Goal: Information Seeking & Learning: Check status

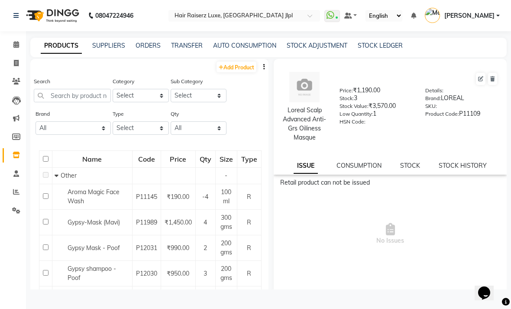
click at [21, 65] on span at bounding box center [16, 63] width 15 height 10
select select "service"
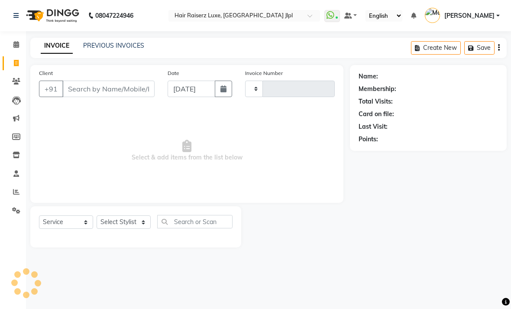
type input "3233"
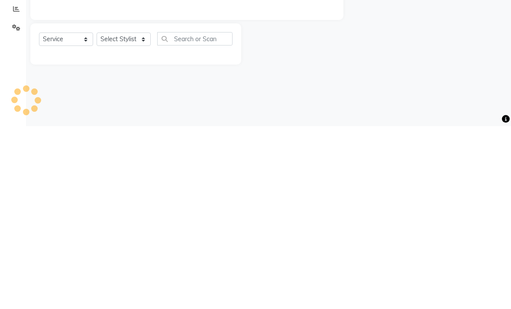
select select "5409"
click at [312, 83] on main "INVOICE PREVIOUS INVOICES Create New Save Client +91 Date [DATE] Invoice Number…" at bounding box center [268, 149] width 485 height 222
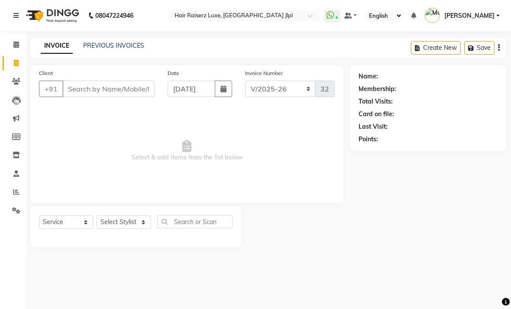
click at [136, 49] on link "PREVIOUS INVOICES" at bounding box center [113, 46] width 61 height 8
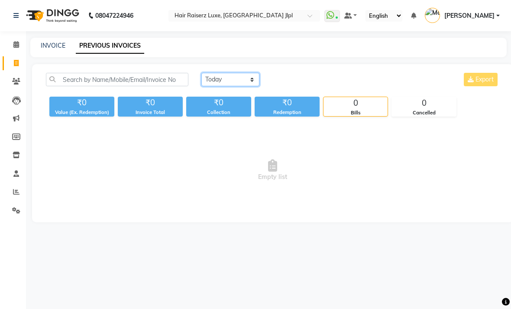
click at [233, 86] on select "[DATE] [DATE] Custom Range" at bounding box center [230, 79] width 58 height 13
select select "range"
click at [253, 154] on span "Empty list" at bounding box center [272, 170] width 453 height 87
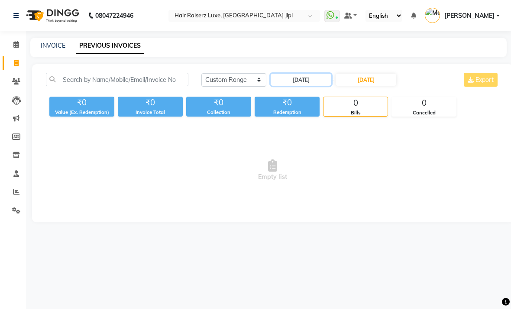
click at [310, 86] on input "[DATE]" at bounding box center [301, 80] width 61 height 12
select select "9"
select select "2025"
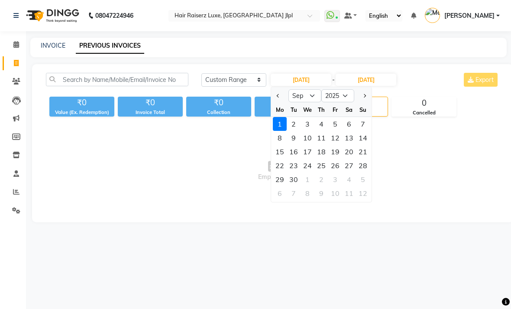
click at [281, 103] on button "Previous month" at bounding box center [277, 96] width 7 height 14
select select "8"
click at [338, 131] on div "1" at bounding box center [335, 124] width 14 height 14
type input "[DATE]"
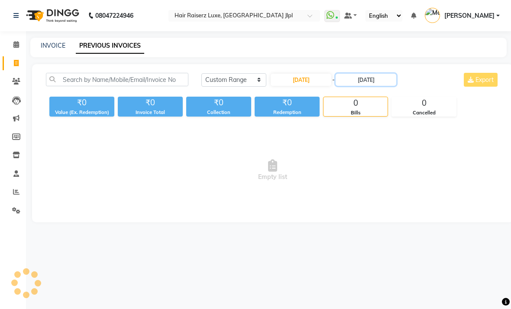
click at [371, 86] on input "[DATE]" at bounding box center [365, 80] width 61 height 12
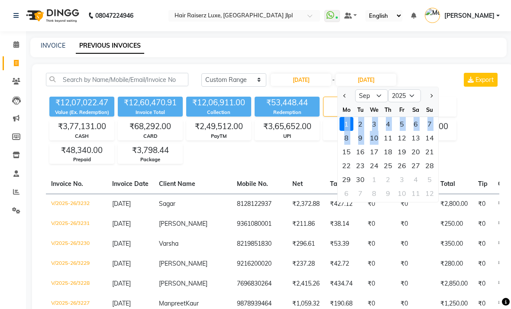
click at [347, 103] on button "Previous month" at bounding box center [344, 96] width 7 height 14
select select "8"
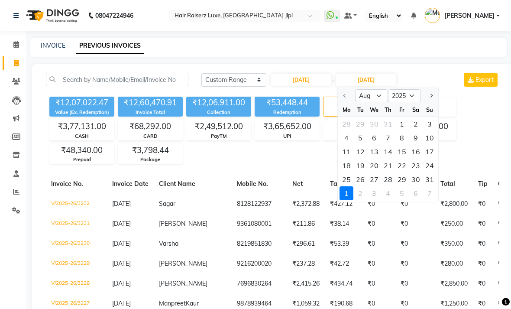
click at [406, 131] on div "1" at bounding box center [402, 124] width 14 height 14
type input "[DATE]"
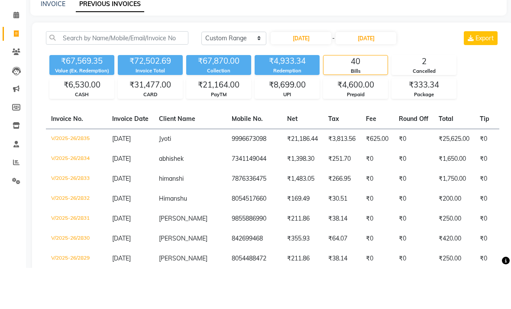
click at [455, 120] on div "₹333.34" at bounding box center [424, 126] width 64 height 12
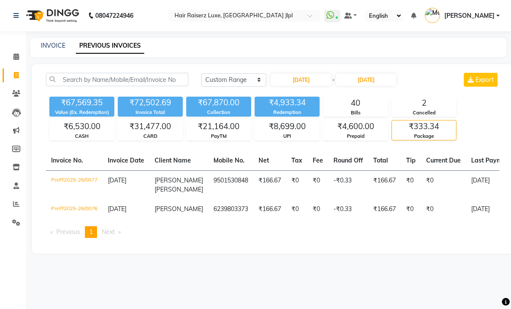
click at [412, 140] on div "Package" at bounding box center [424, 135] width 64 height 7
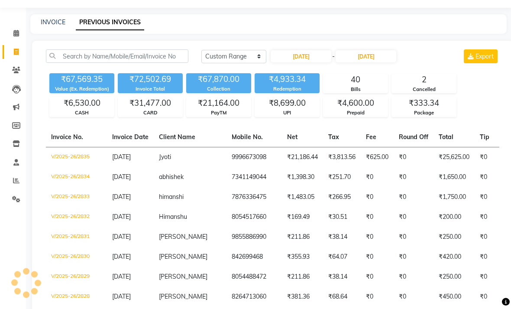
scroll to position [23, 0]
click at [313, 62] on input "[DATE]" at bounding box center [301, 56] width 61 height 12
select select "8"
select select "2025"
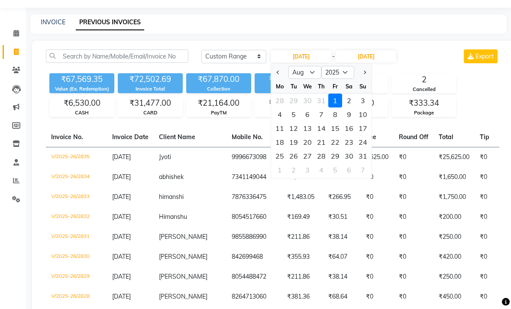
click at [352, 107] on div "2" at bounding box center [349, 100] width 14 height 14
type input "[DATE]"
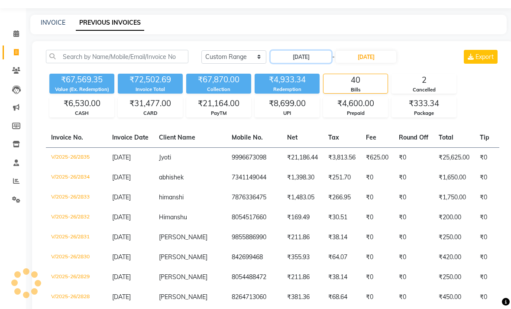
scroll to position [0, 0]
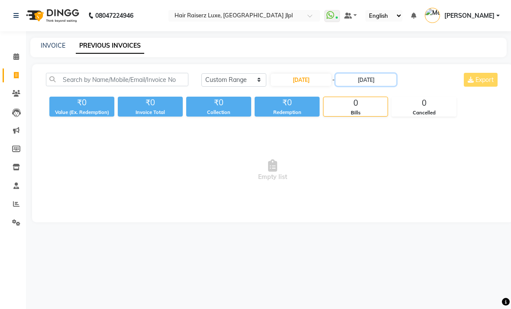
click at [367, 86] on input "[DATE]" at bounding box center [365, 80] width 61 height 12
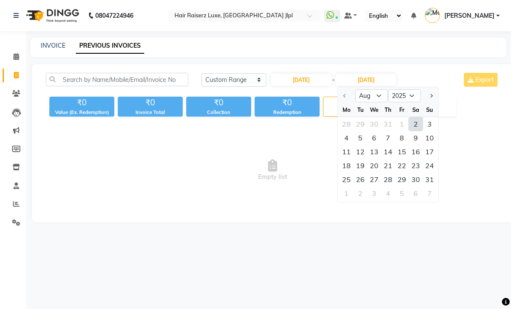
click at [416, 131] on div "2" at bounding box center [416, 124] width 14 height 14
type input "[DATE]"
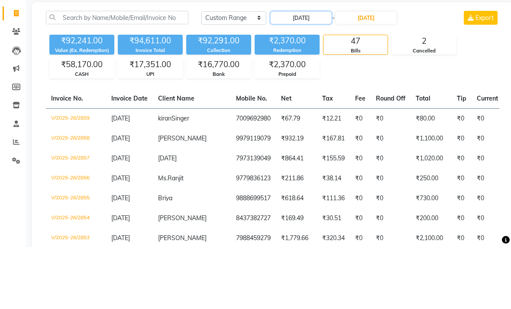
click at [327, 74] on input "[DATE]" at bounding box center [301, 80] width 61 height 12
select select "8"
select select "2025"
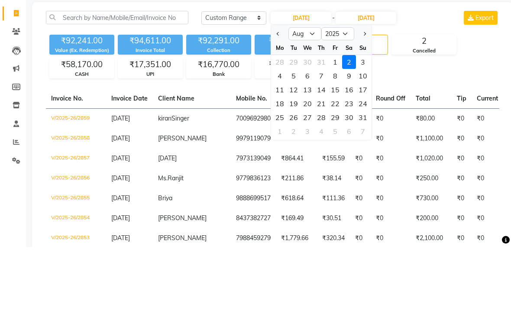
scroll to position [62, 0]
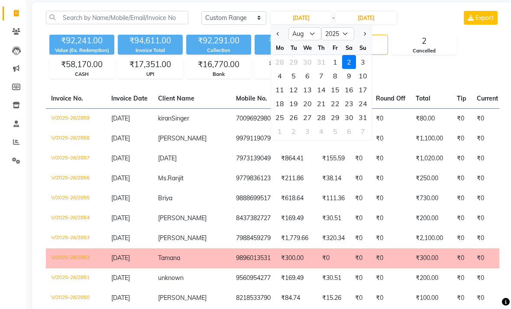
click at [336, 69] on div "1" at bounding box center [335, 62] width 14 height 14
type input "[DATE]"
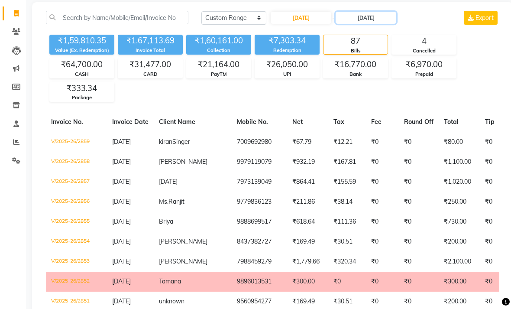
click at [383, 24] on input "[DATE]" at bounding box center [365, 18] width 61 height 12
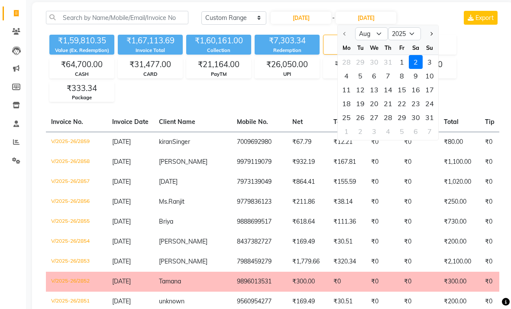
click at [404, 97] on div "15" at bounding box center [402, 90] width 14 height 14
type input "[DATE]"
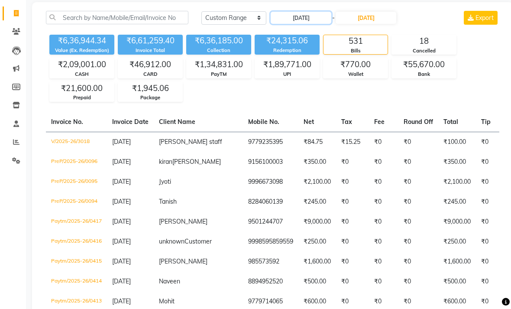
click at [316, 24] on input "[DATE]" at bounding box center [301, 18] width 61 height 12
select select "8"
select select "2025"
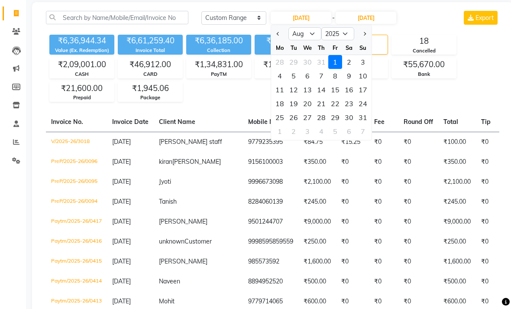
click at [365, 69] on div "3" at bounding box center [363, 62] width 14 height 14
type input "[DATE]"
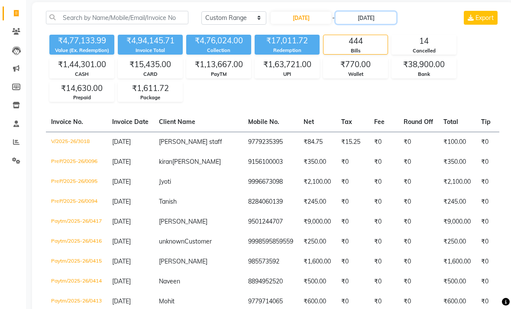
click at [386, 24] on input "[DATE]" at bounding box center [365, 18] width 61 height 12
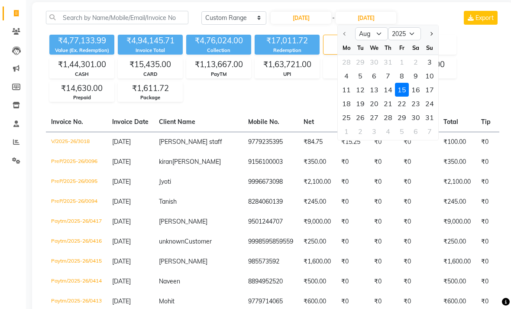
click at [432, 69] on div "3" at bounding box center [429, 62] width 14 height 14
type input "[DATE]"
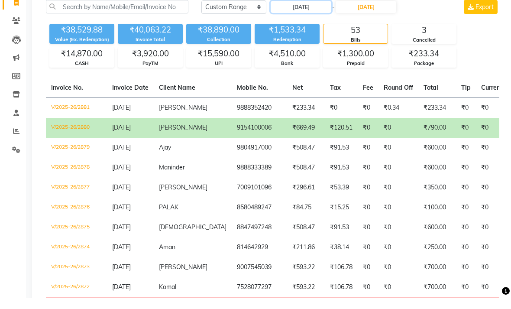
click at [319, 19] on input "[DATE]" at bounding box center [301, 18] width 61 height 12
select select "8"
select select "2025"
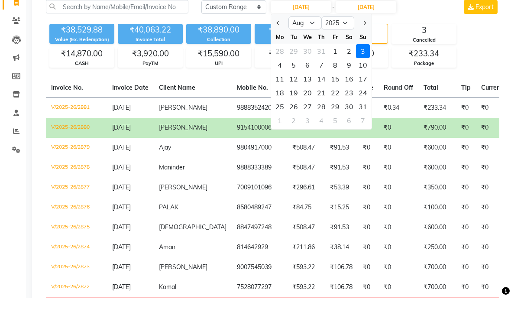
scroll to position [73, 0]
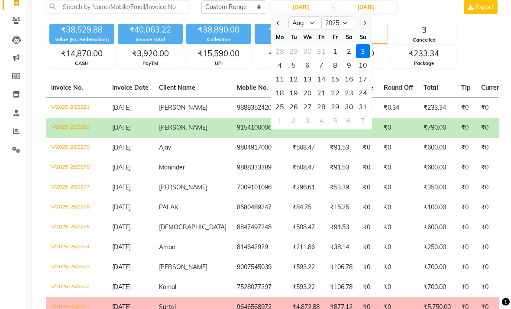
click at [284, 72] on div "4" at bounding box center [280, 65] width 14 height 14
type input "[DATE]"
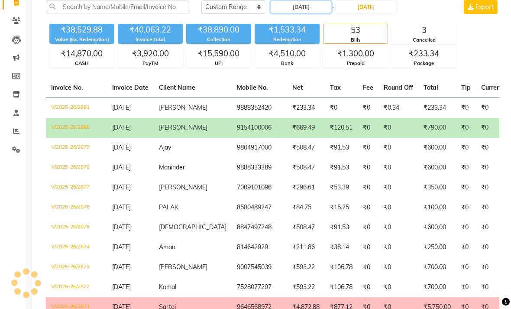
scroll to position [0, 0]
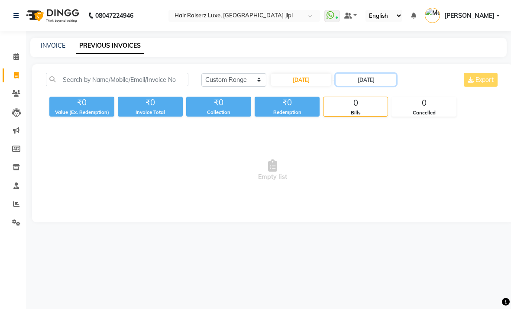
click at [371, 86] on input "[DATE]" at bounding box center [365, 80] width 61 height 12
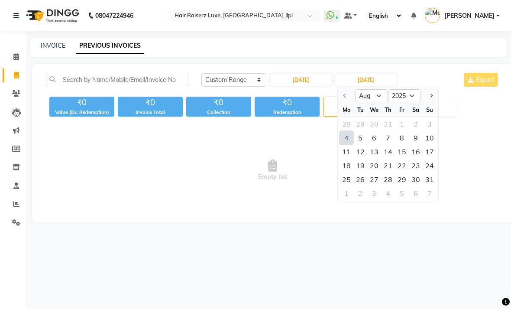
click at [347, 145] on div "4" at bounding box center [346, 138] width 14 height 14
type input "[DATE]"
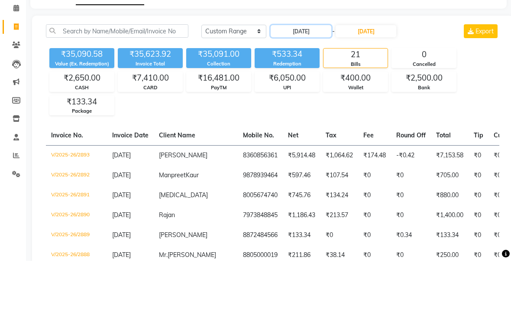
click at [313, 74] on input "[DATE]" at bounding box center [301, 80] width 61 height 12
select select "8"
select select "2025"
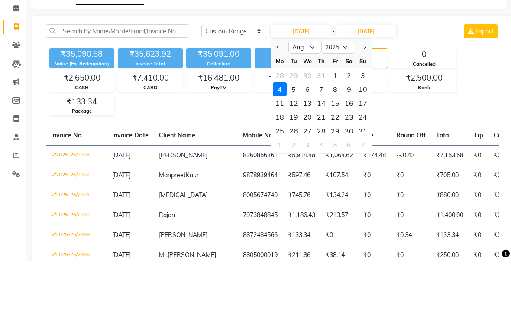
scroll to position [48, 0]
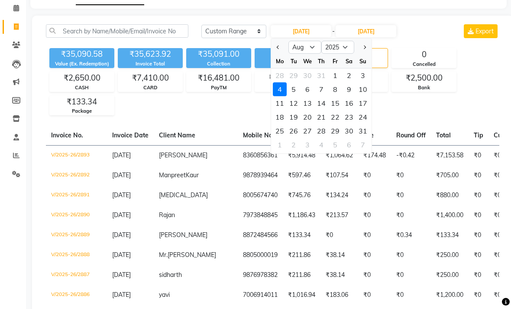
click at [296, 96] on div "5" at bounding box center [294, 89] width 14 height 14
type input "[DATE]"
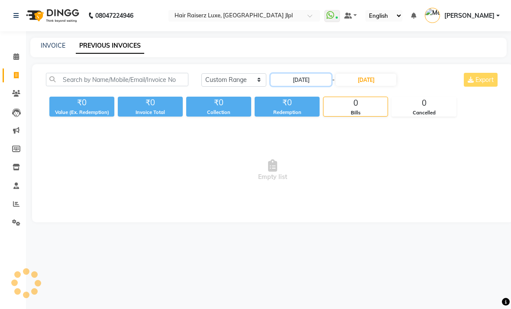
scroll to position [0, 0]
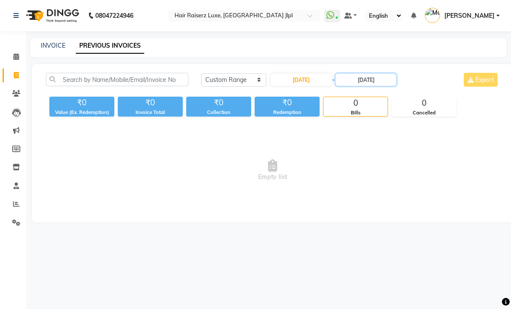
click at [365, 86] on input "[DATE]" at bounding box center [365, 80] width 61 height 12
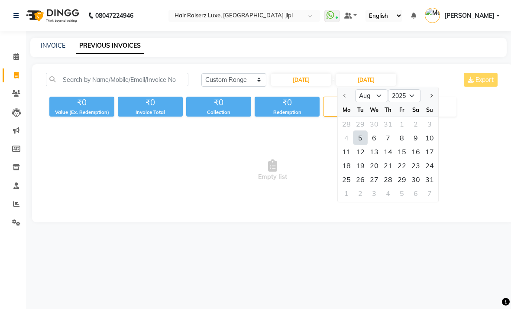
click at [360, 145] on div "5" at bounding box center [360, 138] width 14 height 14
type input "[DATE]"
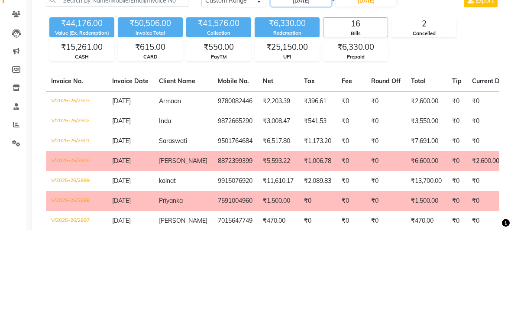
click at [317, 74] on input "[DATE]" at bounding box center [301, 80] width 61 height 12
select select "8"
select select "2025"
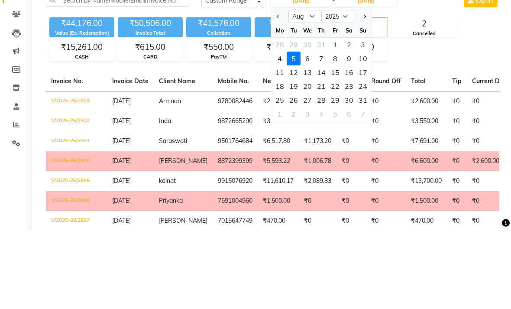
scroll to position [79, 0]
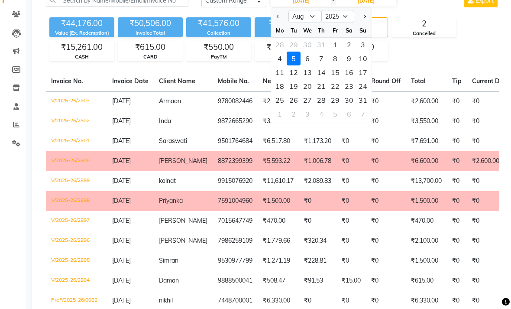
click at [312, 65] on div "6" at bounding box center [307, 59] width 14 height 14
type input "[DATE]"
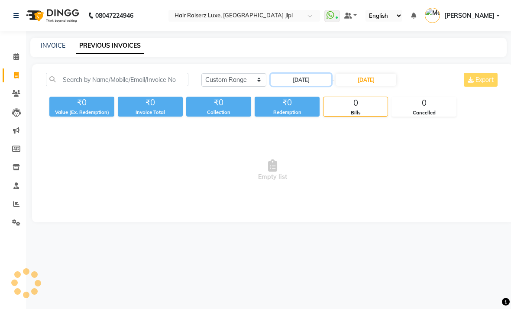
scroll to position [0, 0]
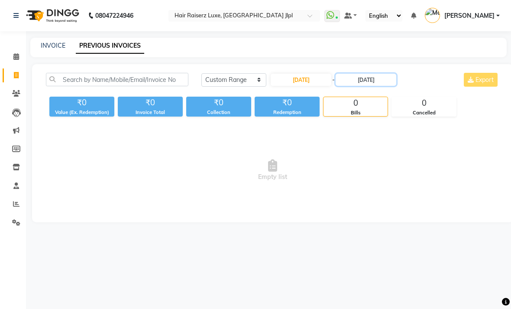
click at [362, 86] on input "[DATE]" at bounding box center [365, 80] width 61 height 12
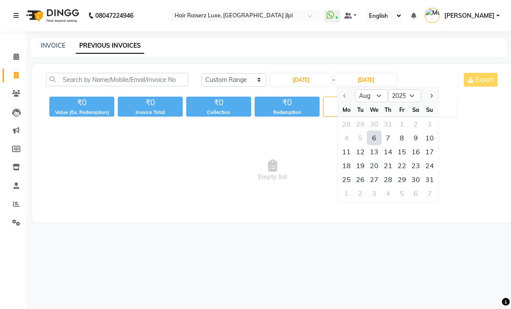
click at [374, 145] on div "6" at bounding box center [374, 138] width 14 height 14
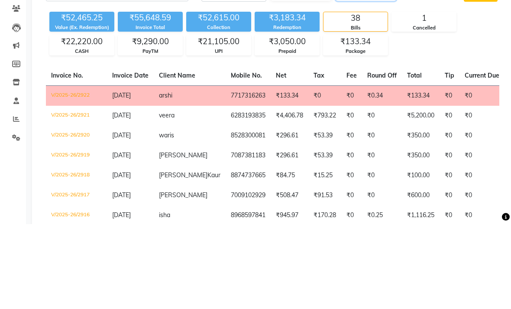
type input "[DATE]"
click at [317, 74] on input "[DATE]" at bounding box center [301, 80] width 61 height 12
select select "8"
select select "2025"
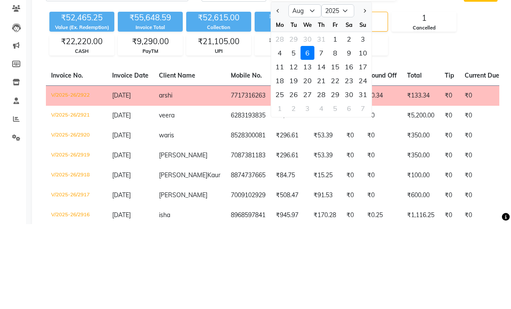
scroll to position [85, 0]
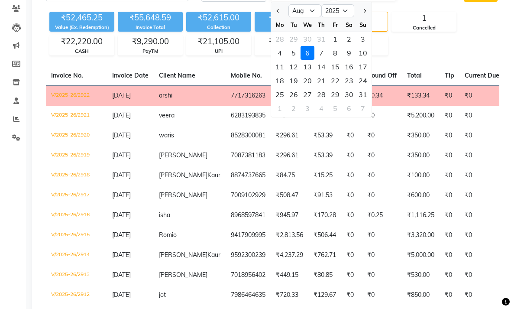
click at [324, 60] on div "7" at bounding box center [321, 53] width 14 height 14
type input "[DATE]"
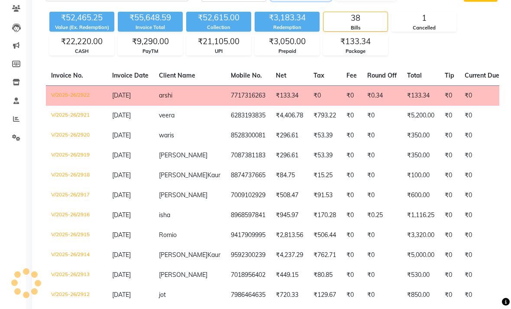
scroll to position [0, 0]
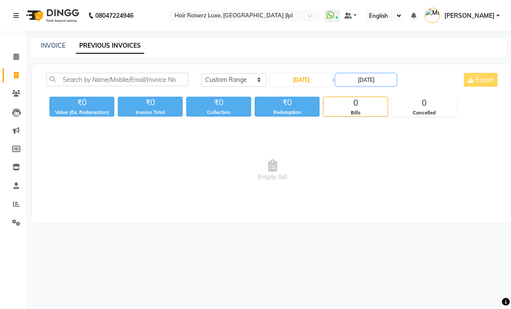
click at [372, 86] on input "[DATE]" at bounding box center [365, 80] width 61 height 12
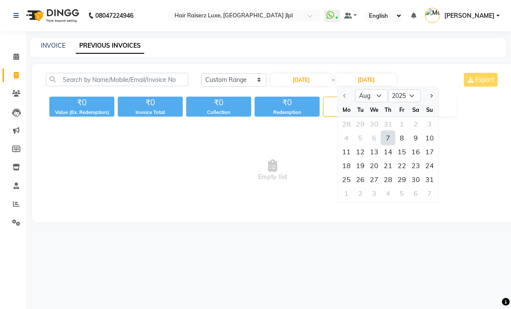
click at [388, 145] on div "7" at bounding box center [388, 138] width 14 height 14
type input "[DATE]"
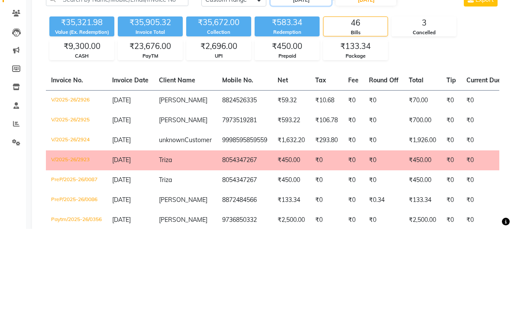
click at [300, 74] on input "[DATE]" at bounding box center [301, 80] width 61 height 12
select select "8"
select select "2025"
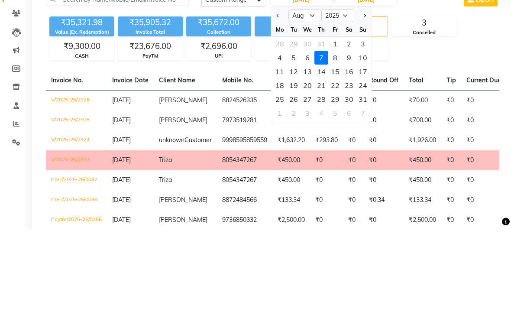
scroll to position [80, 0]
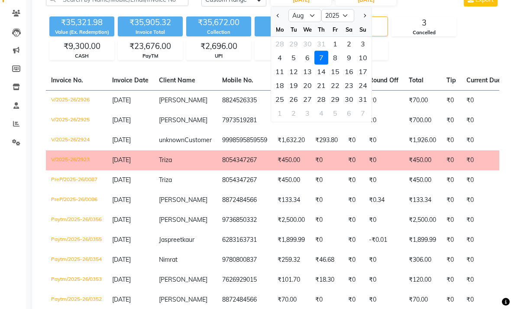
click at [334, 64] on div "8" at bounding box center [335, 58] width 14 height 14
type input "08-08-2025"
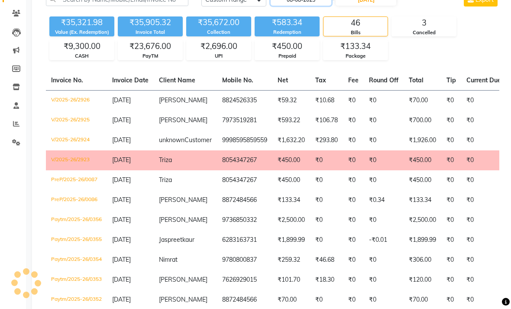
scroll to position [0, 0]
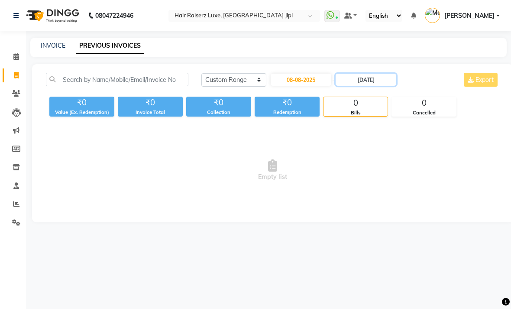
click at [383, 86] on input "[DATE]" at bounding box center [365, 80] width 61 height 12
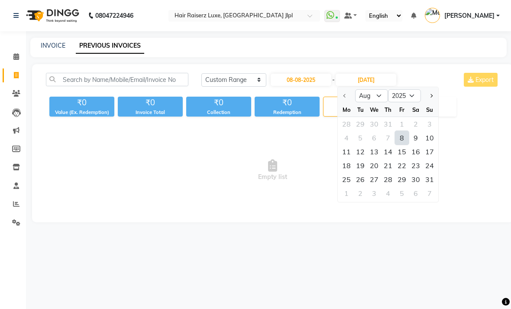
click at [403, 145] on div "8" at bounding box center [402, 138] width 14 height 14
type input "08-08-2025"
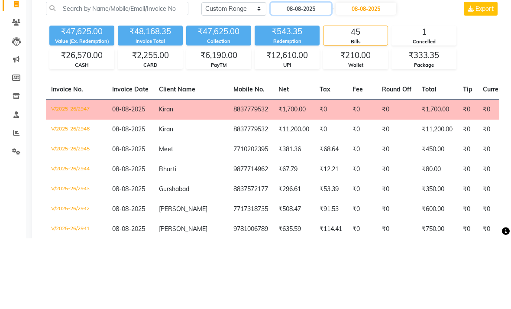
click at [310, 74] on input "08-08-2025" at bounding box center [301, 80] width 61 height 12
select select "8"
select select "2025"
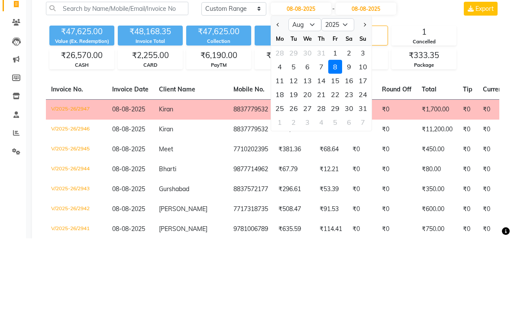
scroll to position [71, 0]
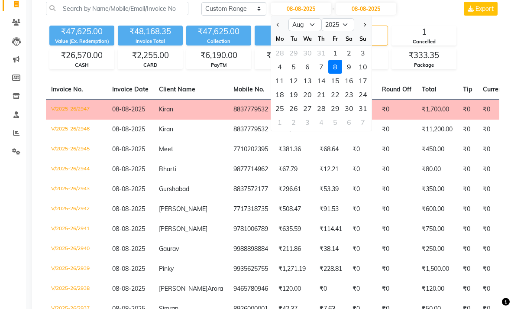
click at [350, 74] on div "9" at bounding box center [349, 67] width 14 height 14
type input "[DATE]"
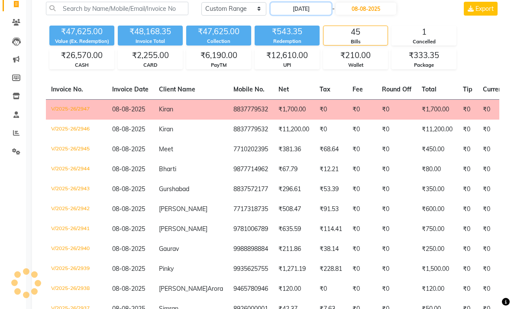
scroll to position [0, 0]
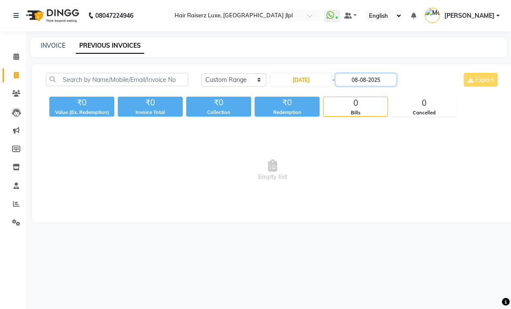
click at [377, 86] on input "08-08-2025" at bounding box center [365, 80] width 61 height 12
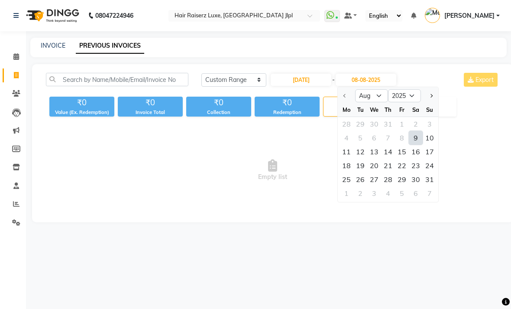
click at [416, 157] on div "16" at bounding box center [416, 152] width 14 height 14
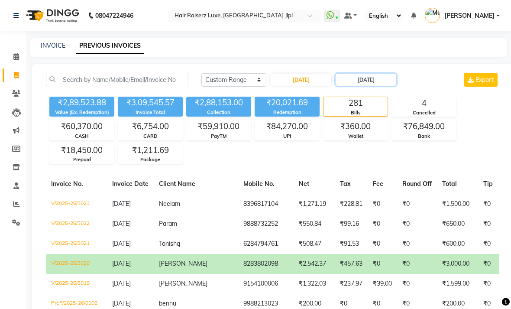
click at [393, 86] on input "[DATE]" at bounding box center [365, 80] width 61 height 12
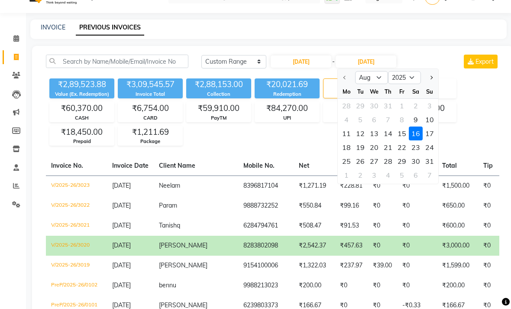
scroll to position [100, 0]
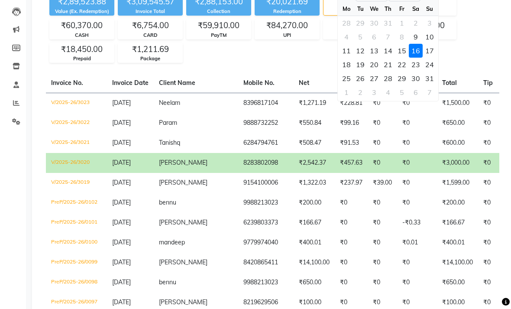
click at [415, 44] on div "9" at bounding box center [416, 37] width 14 height 14
type input "[DATE]"
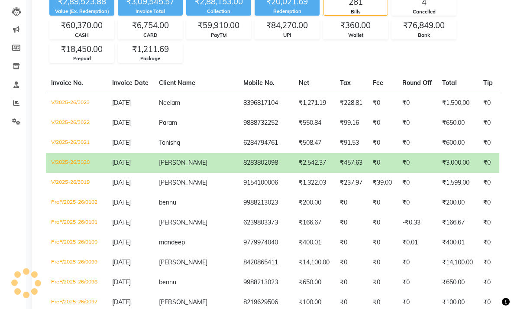
scroll to position [29, 0]
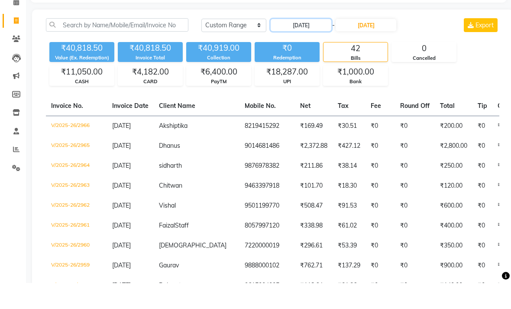
click at [316, 45] on input "[DATE]" at bounding box center [301, 51] width 61 height 12
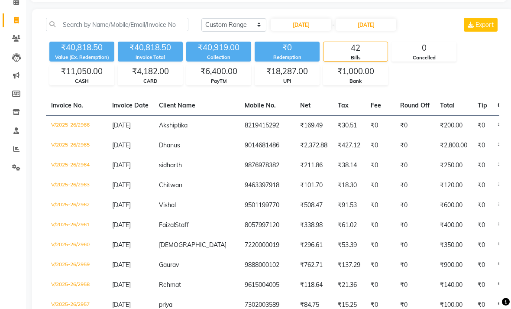
select select "8"
select select "2025"
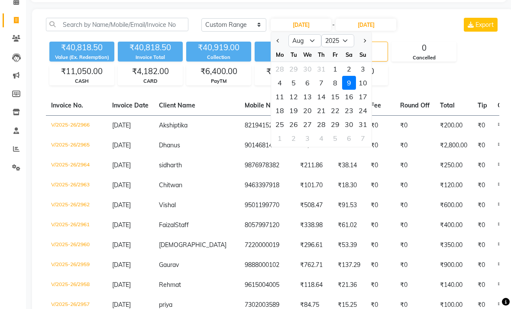
click at [367, 90] on div "10" at bounding box center [363, 83] width 14 height 14
type input "[DATE]"
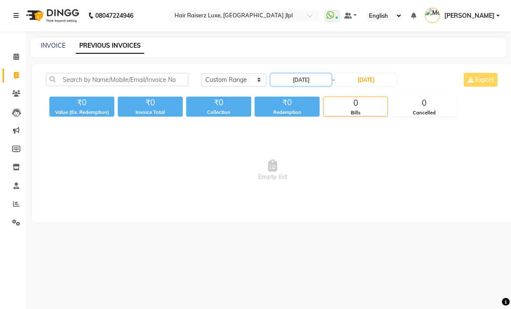
scroll to position [0, 0]
click at [369, 86] on input "[DATE]" at bounding box center [365, 80] width 61 height 12
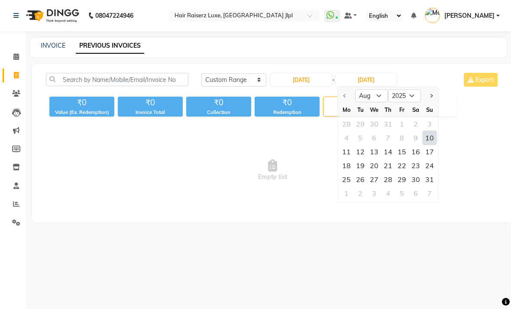
click at [433, 145] on div "10" at bounding box center [429, 138] width 14 height 14
type input "[DATE]"
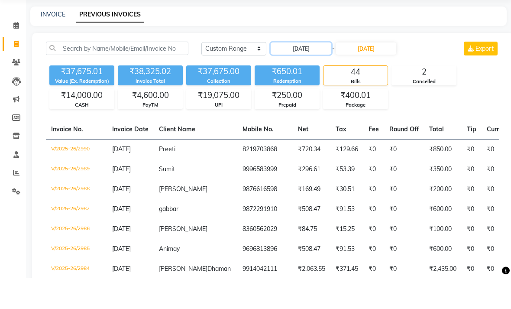
click at [315, 74] on input "[DATE]" at bounding box center [301, 80] width 61 height 12
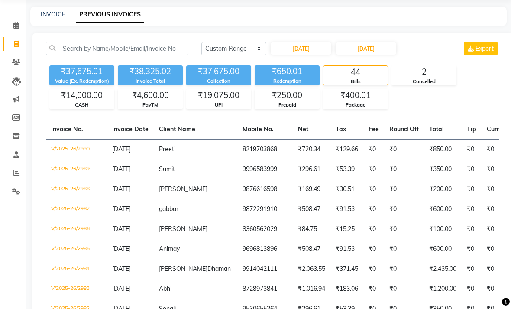
select select "8"
select select "2025"
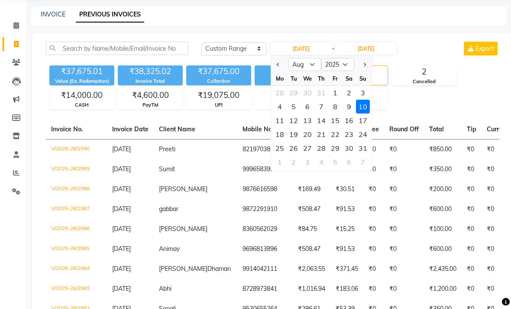
click at [281, 127] on div "11" at bounding box center [280, 120] width 14 height 14
type input "[DATE]"
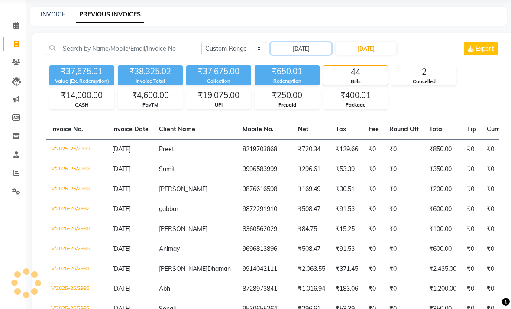
scroll to position [0, 0]
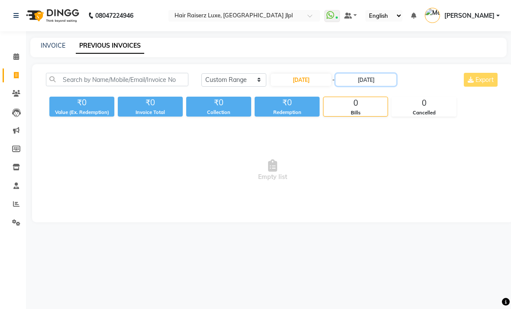
click at [370, 86] on input "[DATE]" at bounding box center [365, 80] width 61 height 12
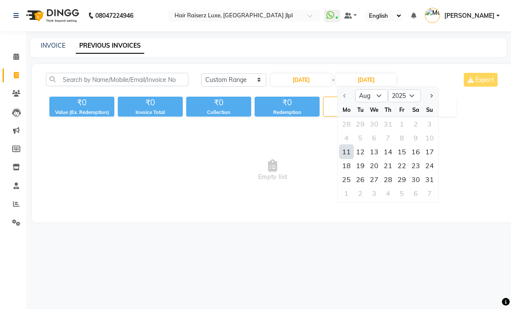
click at [350, 158] on div "11" at bounding box center [346, 152] width 14 height 14
type input "[DATE]"
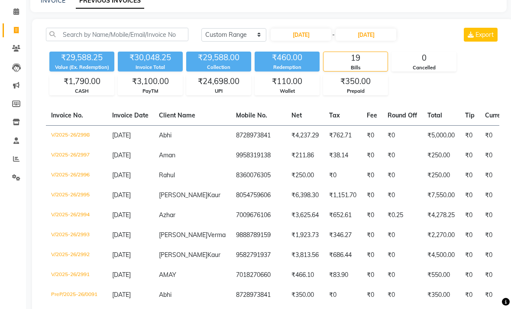
scroll to position [45, 0]
click at [312, 41] on input "[DATE]" at bounding box center [301, 35] width 61 height 12
select select "8"
select select "2025"
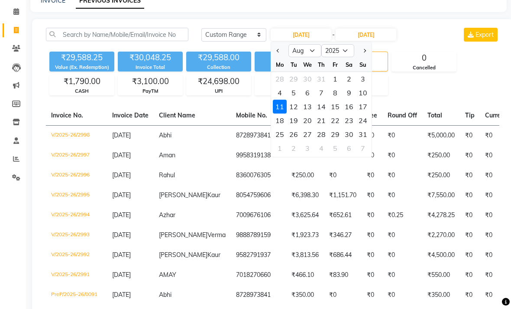
click at [297, 113] on div "12" at bounding box center [294, 107] width 14 height 14
type input "[DATE]"
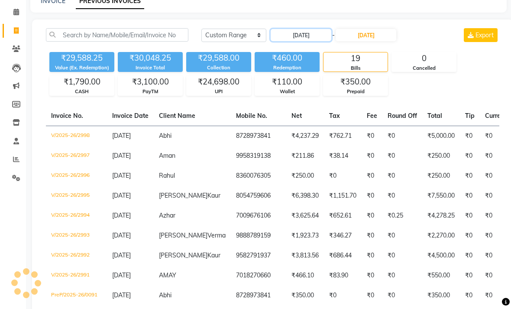
scroll to position [0, 0]
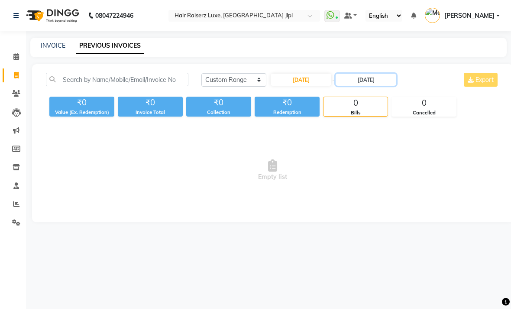
click at [369, 86] on input "[DATE]" at bounding box center [365, 80] width 61 height 12
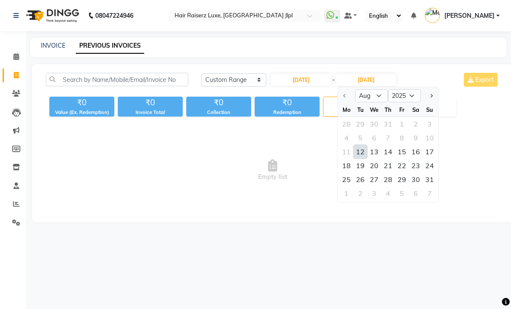
click at [360, 158] on div "12" at bounding box center [360, 152] width 14 height 14
type input "[DATE]"
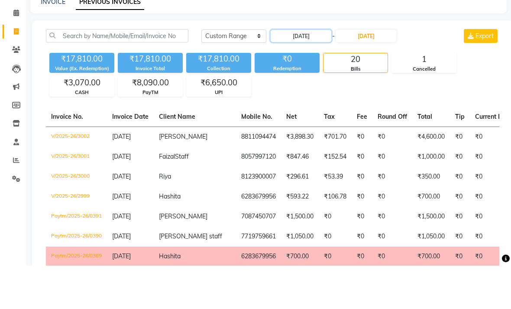
click at [320, 74] on input "[DATE]" at bounding box center [301, 80] width 61 height 12
select select "8"
select select "2025"
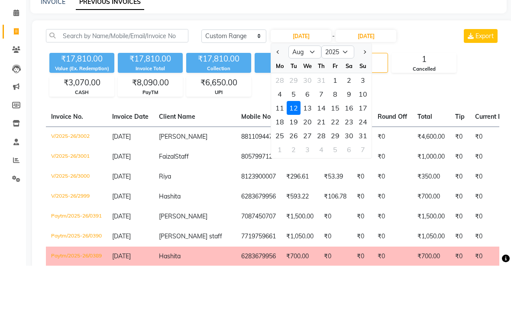
scroll to position [44, 0]
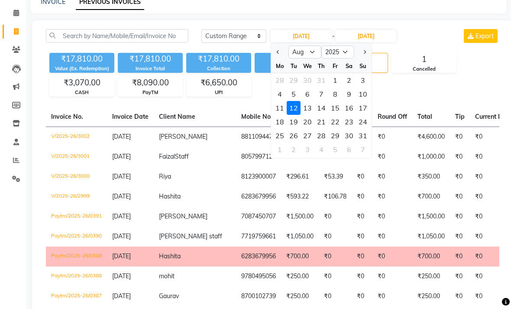
click at [310, 115] on div "13" at bounding box center [307, 108] width 14 height 14
type input "13-08-2025"
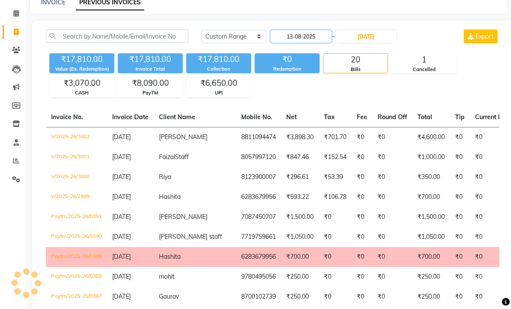
scroll to position [0, 0]
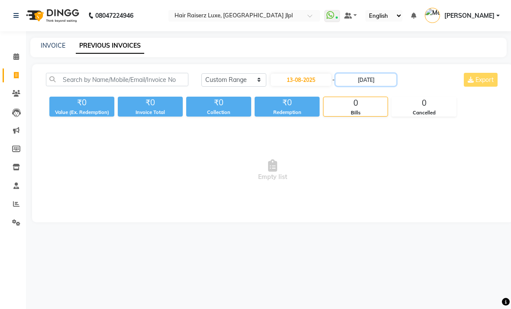
click at [370, 86] on input "[DATE]" at bounding box center [365, 80] width 61 height 12
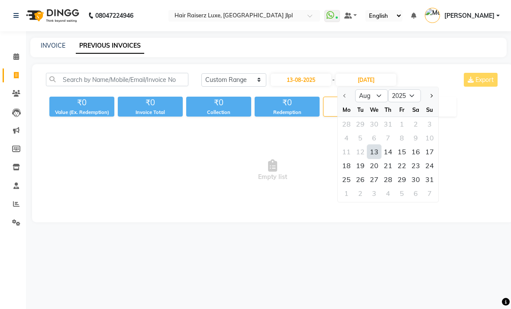
click at [375, 158] on div "13" at bounding box center [374, 152] width 14 height 14
type input "13-08-2025"
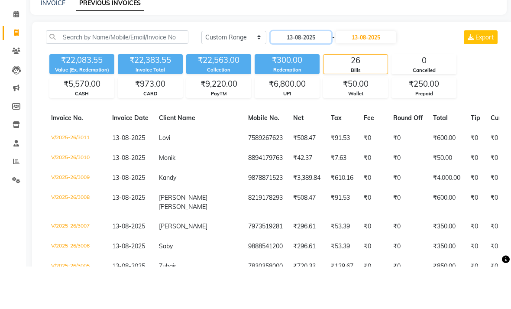
click at [318, 74] on input "13-08-2025" at bounding box center [301, 80] width 61 height 12
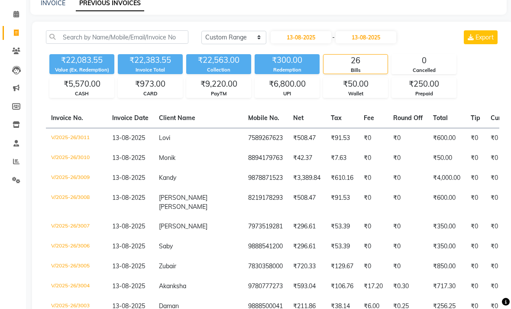
select select "8"
select select "2025"
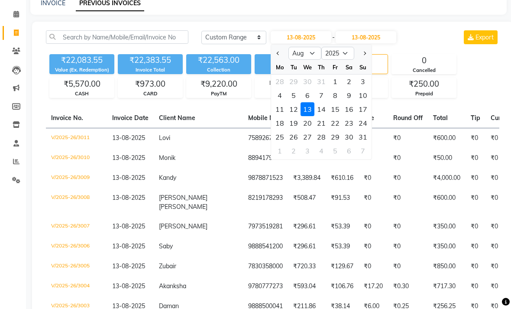
click at [325, 116] on div "14" at bounding box center [321, 109] width 14 height 14
type input "[DATE]"
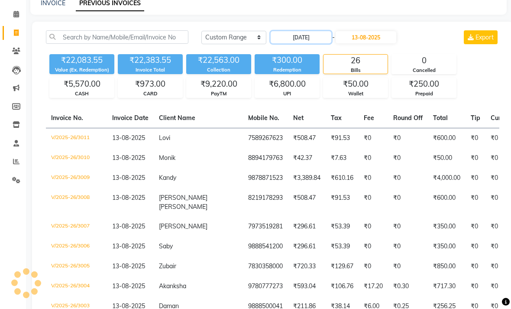
scroll to position [0, 0]
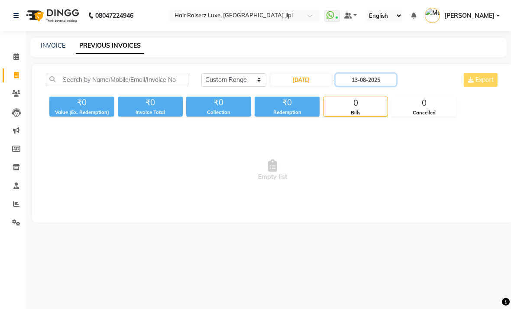
click at [374, 86] on input "13-08-2025" at bounding box center [365, 80] width 61 height 12
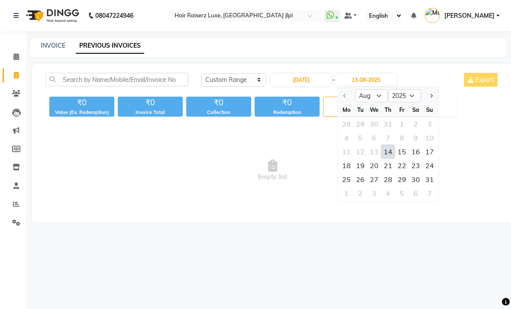
click at [388, 158] on div "14" at bounding box center [388, 152] width 14 height 14
type input "[DATE]"
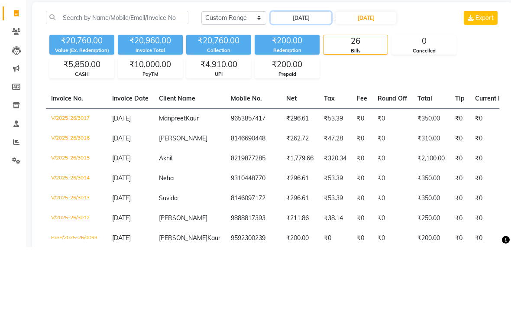
click at [317, 74] on input "[DATE]" at bounding box center [301, 80] width 61 height 12
select select "8"
select select "2025"
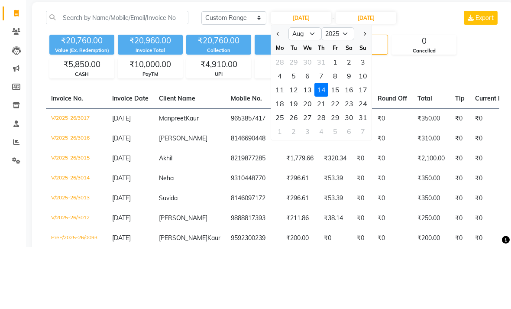
scroll to position [62, 0]
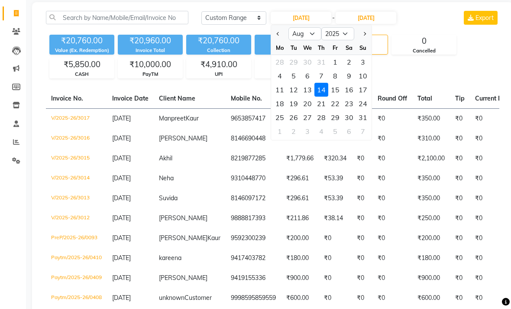
click at [340, 97] on div "15" at bounding box center [335, 90] width 14 height 14
type input "[DATE]"
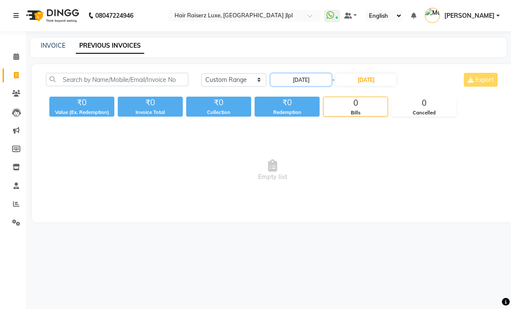
scroll to position [0, 0]
click at [384, 29] on nav "08047224946 Select Location × Hair Raiserz Luxe, [GEOGRAPHIC_DATA] Jlpl WhatsAp…" at bounding box center [255, 15] width 511 height 31
click at [382, 86] on input "[DATE]" at bounding box center [365, 80] width 61 height 12
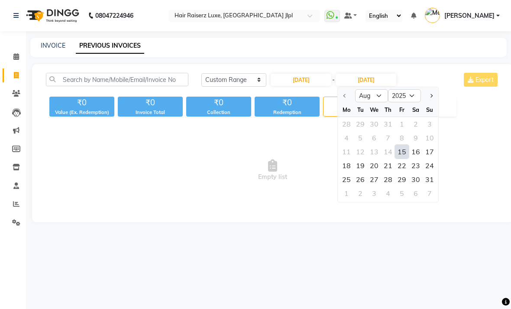
click at [403, 158] on div "15" at bounding box center [402, 152] width 14 height 14
type input "[DATE]"
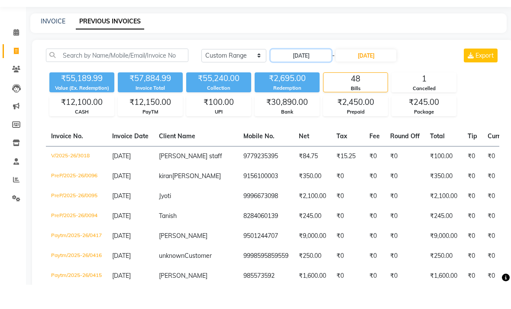
click at [316, 74] on input "[DATE]" at bounding box center [301, 80] width 61 height 12
select select "8"
select select "2025"
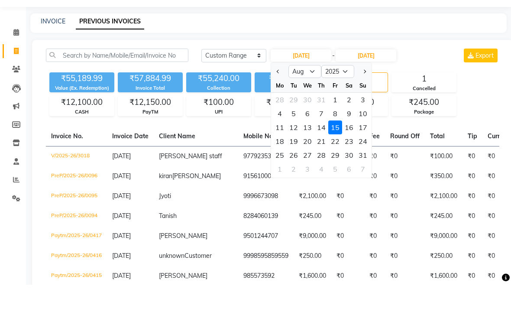
scroll to position [24, 0]
click at [350, 134] on div "16" at bounding box center [349, 127] width 14 height 14
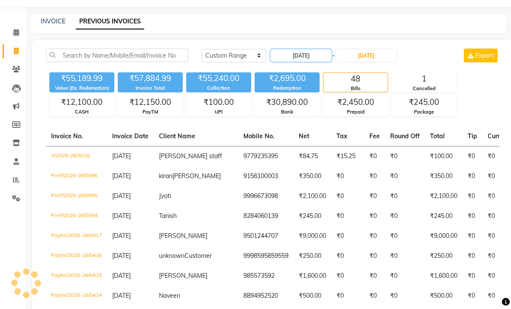
type input "[DATE]"
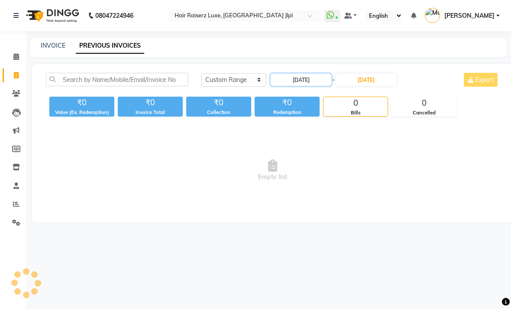
scroll to position [0, 0]
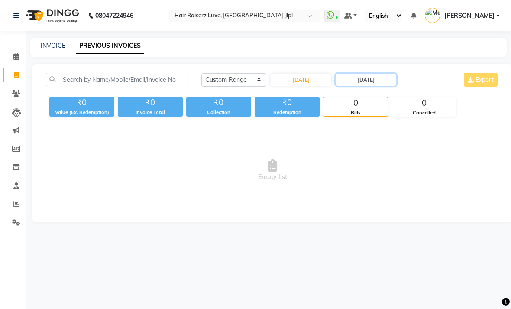
click at [378, 86] on input "[DATE]" at bounding box center [365, 80] width 61 height 12
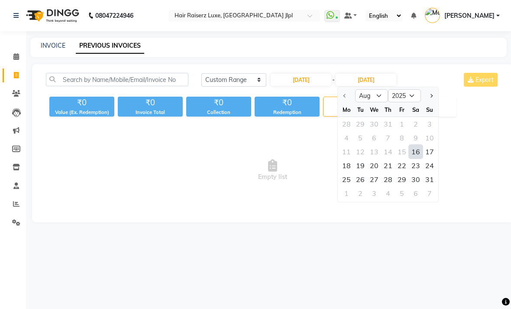
click at [418, 158] on div "16" at bounding box center [416, 152] width 14 height 14
type input "[DATE]"
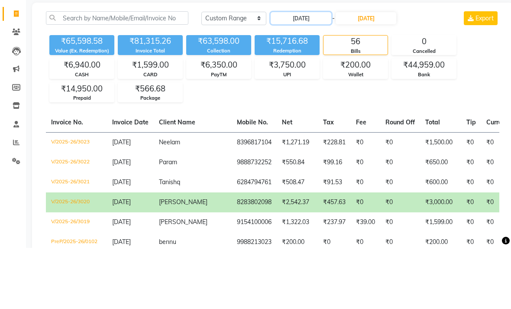
click at [308, 74] on input "[DATE]" at bounding box center [301, 80] width 61 height 12
select select "8"
select select "2025"
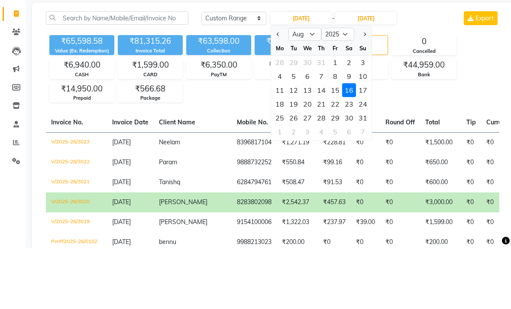
scroll to position [61, 0]
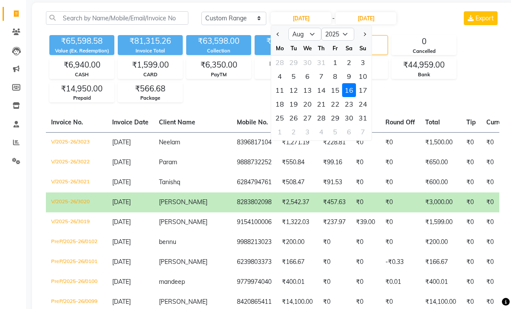
click at [365, 97] on div "17" at bounding box center [363, 90] width 14 height 14
type input "[DATE]"
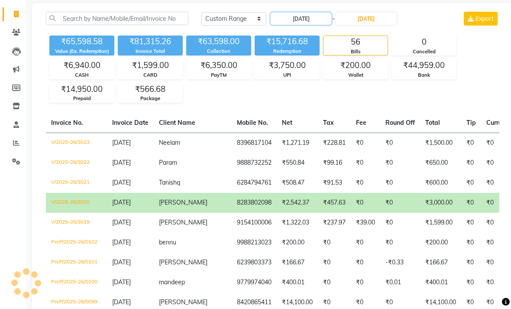
scroll to position [0, 0]
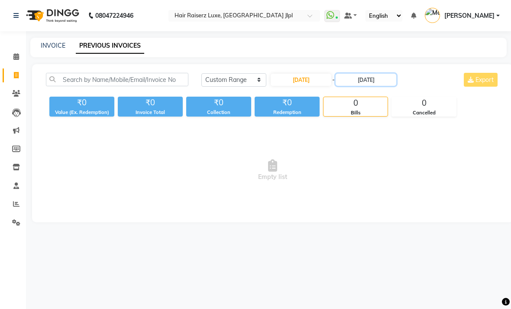
click at [375, 86] on input "[DATE]" at bounding box center [365, 80] width 61 height 12
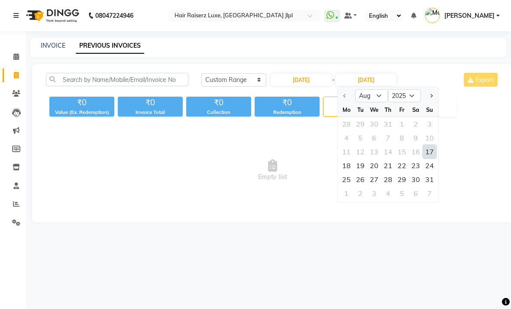
click at [435, 158] on div "17" at bounding box center [429, 152] width 14 height 14
type input "[DATE]"
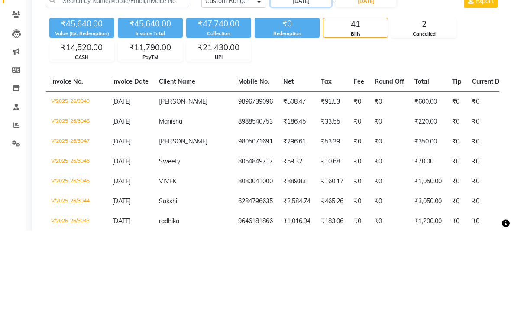
click at [316, 74] on input "[DATE]" at bounding box center [301, 80] width 61 height 12
select select "8"
select select "2025"
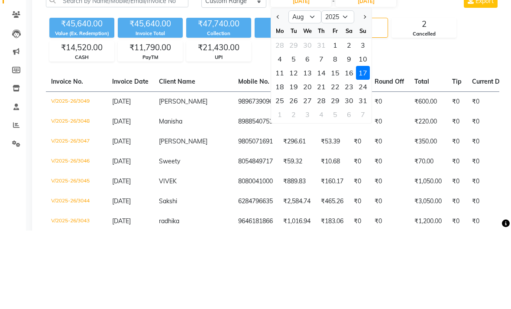
scroll to position [79, 0]
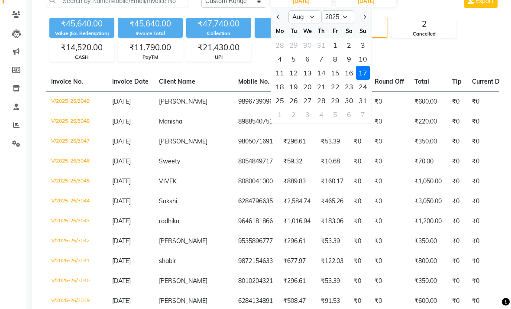
click at [283, 93] on div "18" at bounding box center [280, 87] width 14 height 14
type input "18-08-2025"
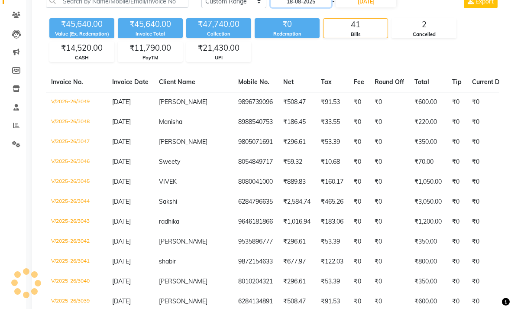
scroll to position [0, 0]
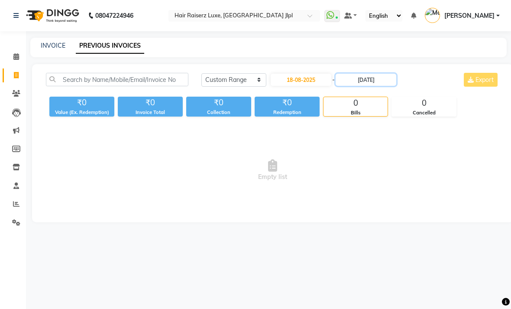
click at [371, 86] on input "[DATE]" at bounding box center [365, 80] width 61 height 12
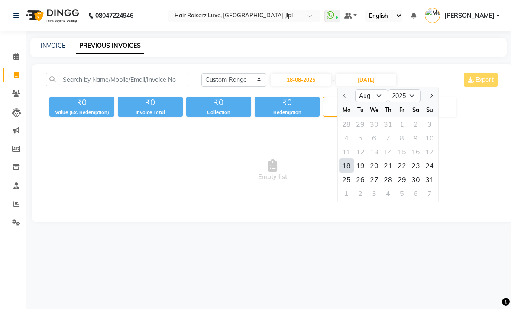
click at [345, 172] on div "18" at bounding box center [346, 165] width 14 height 14
type input "18-08-2025"
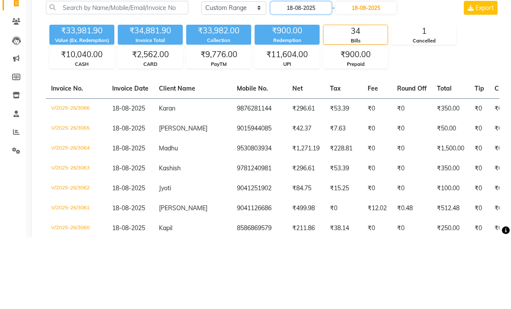
click at [316, 74] on input "18-08-2025" at bounding box center [301, 80] width 61 height 12
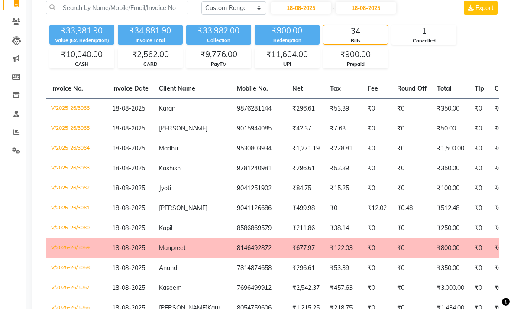
select select "8"
select select "2025"
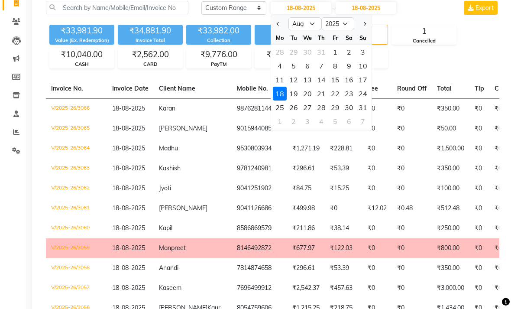
click at [292, 100] on div "19" at bounding box center [294, 94] width 14 height 14
type input "[DATE]"
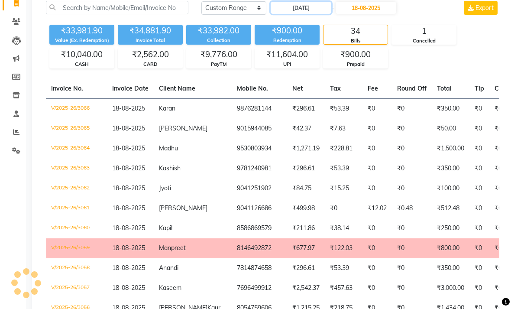
scroll to position [0, 0]
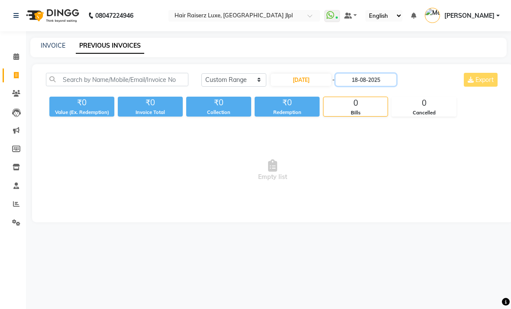
click at [384, 86] on input "18-08-2025" at bounding box center [365, 80] width 61 height 12
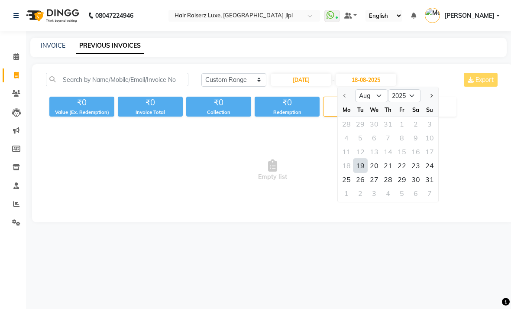
click at [358, 172] on div "19" at bounding box center [360, 165] width 14 height 14
type input "[DATE]"
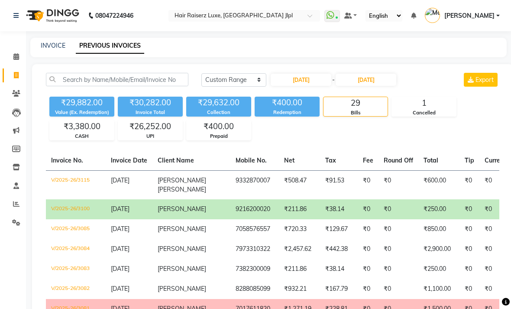
click at [428, 52] on div "INVOICE PREVIOUS INVOICES" at bounding box center [268, 47] width 476 height 19
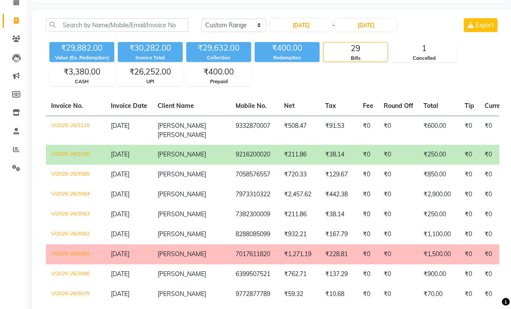
scroll to position [55, 0]
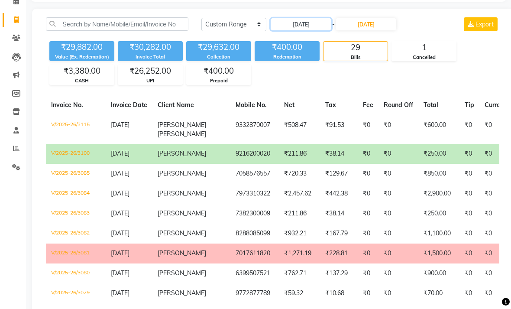
click at [316, 30] on input "[DATE]" at bounding box center [301, 24] width 61 height 12
select select "8"
select select "2025"
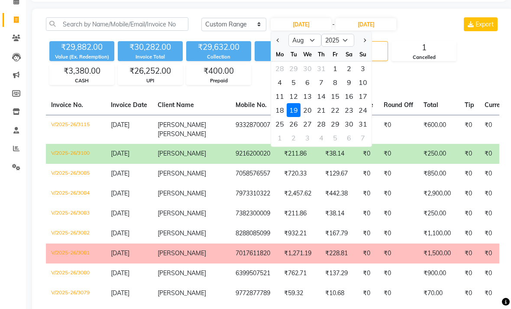
click at [308, 117] on div "20" at bounding box center [307, 110] width 14 height 14
type input "[DATE]"
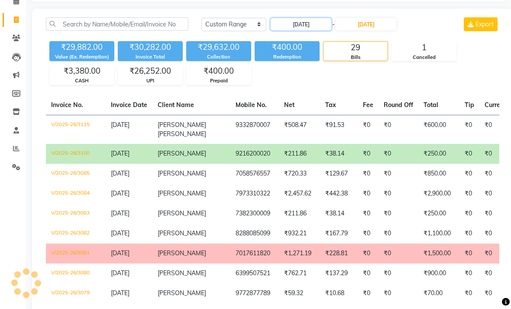
scroll to position [0, 0]
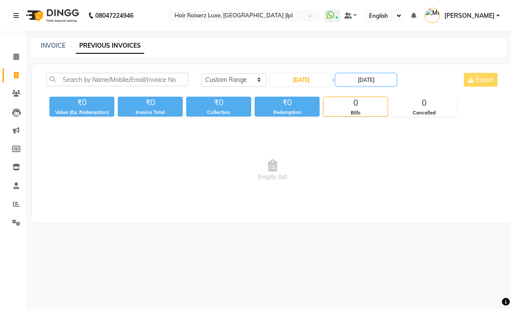
click at [375, 86] on input "[DATE]" at bounding box center [365, 80] width 61 height 12
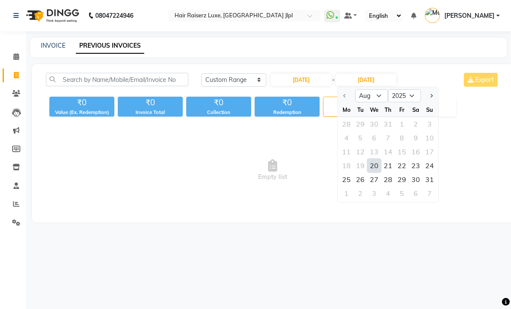
click at [376, 172] on div "20" at bounding box center [374, 165] width 14 height 14
type input "[DATE]"
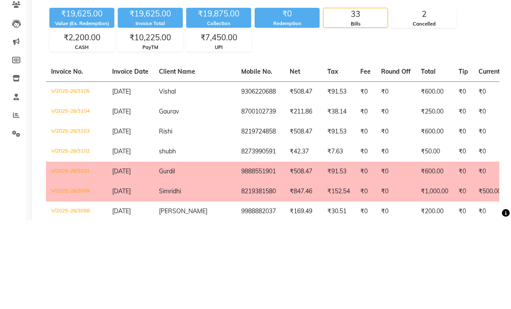
click at [314, 74] on input "[DATE]" at bounding box center [301, 80] width 61 height 12
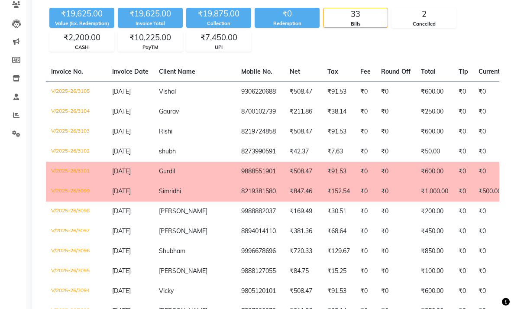
select select "8"
select select "2025"
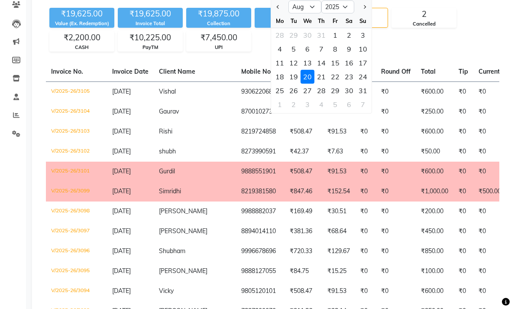
click at [327, 84] on div "21" at bounding box center [321, 77] width 14 height 14
type input "[DATE]"
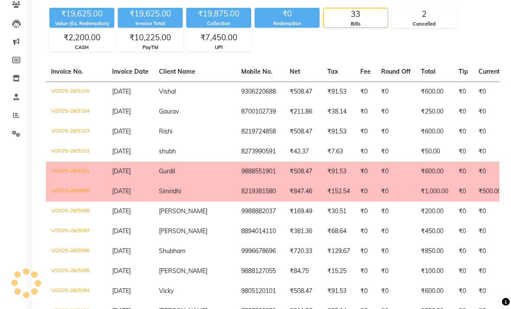
scroll to position [0, 0]
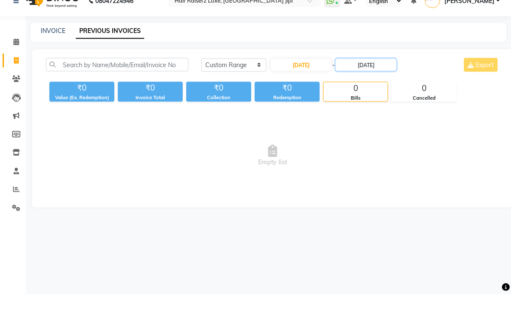
click at [361, 80] on input "[DATE]" at bounding box center [365, 80] width 61 height 12
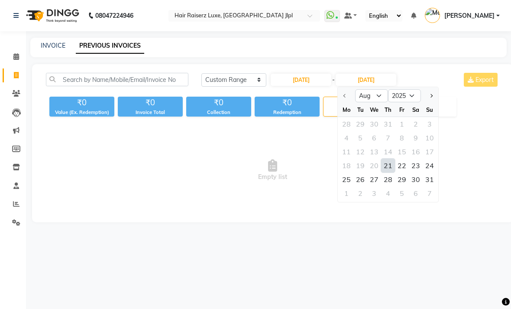
click at [386, 172] on div "21" at bounding box center [388, 165] width 14 height 14
type input "[DATE]"
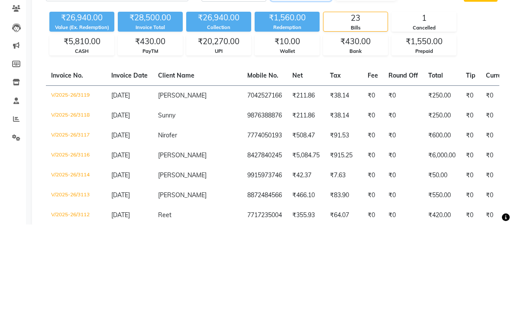
click at [317, 74] on input "[DATE]" at bounding box center [301, 80] width 61 height 12
select select "8"
select select "2025"
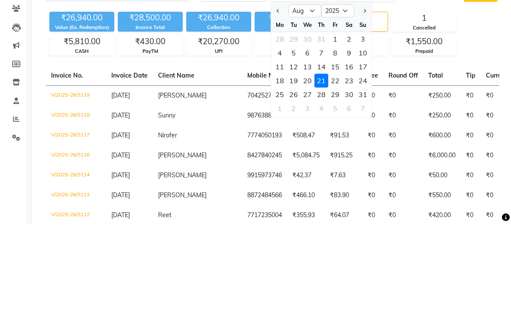
scroll to position [85, 0]
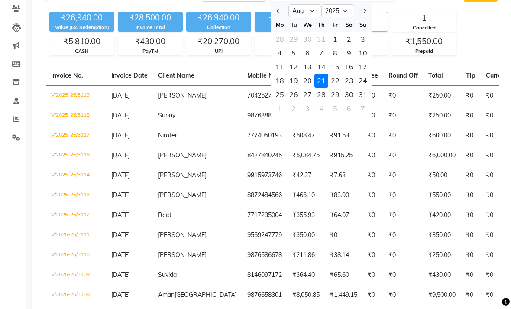
click at [338, 87] on div "22" at bounding box center [335, 81] width 14 height 14
type input "[DATE]"
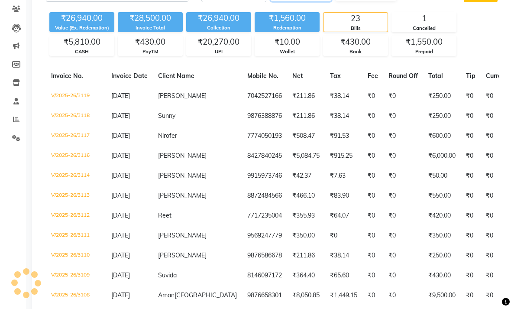
scroll to position [0, 0]
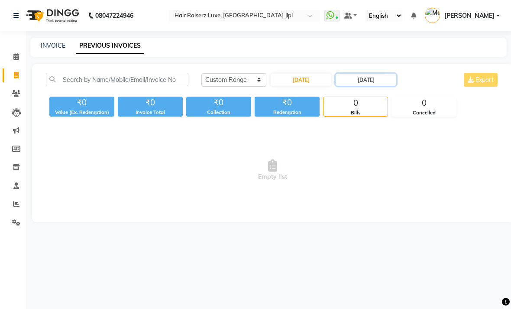
click at [364, 86] on input "[DATE]" at bounding box center [365, 80] width 61 height 12
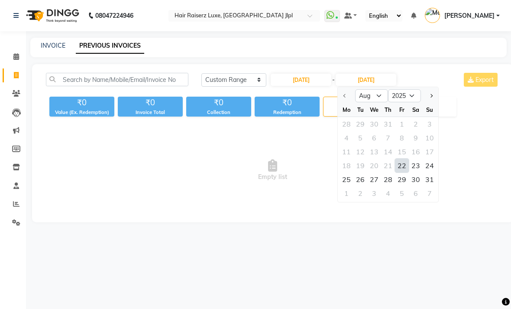
click at [396, 172] on div "22" at bounding box center [402, 165] width 14 height 14
type input "[DATE]"
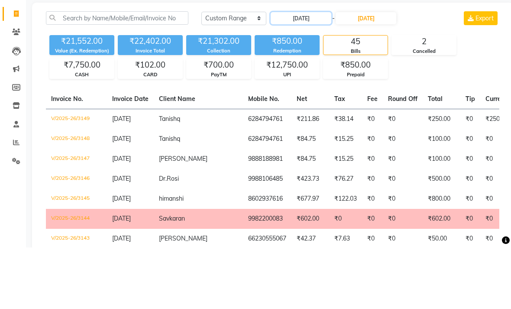
click at [316, 74] on input "[DATE]" at bounding box center [301, 80] width 61 height 12
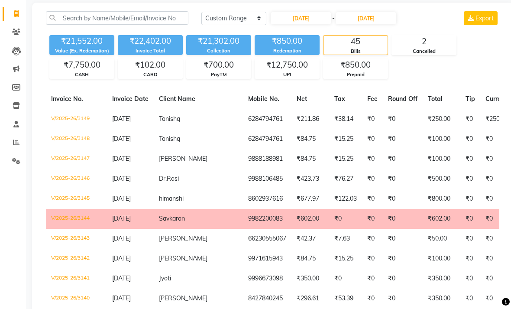
select select "8"
select select "2025"
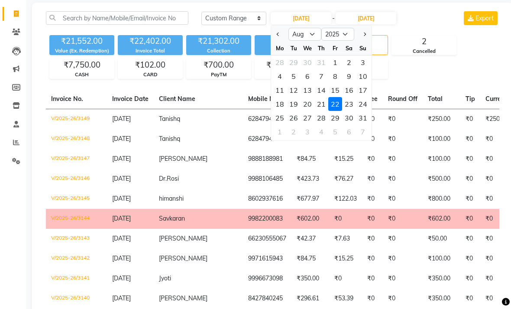
click at [350, 111] on div "23" at bounding box center [349, 104] width 14 height 14
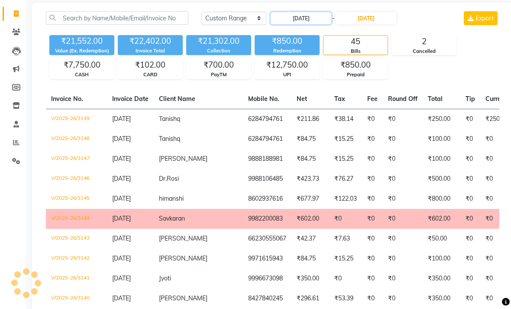
type input "[DATE]"
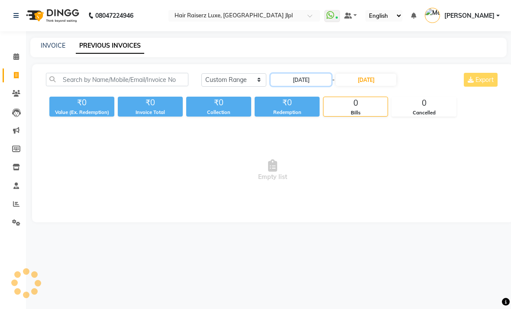
scroll to position [0, 0]
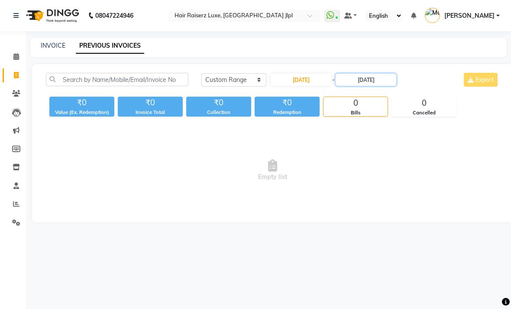
click at [368, 86] on input "[DATE]" at bounding box center [365, 80] width 61 height 12
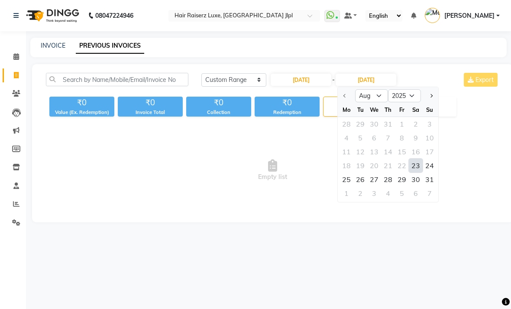
click at [413, 172] on div "23" at bounding box center [416, 165] width 14 height 14
type input "[DATE]"
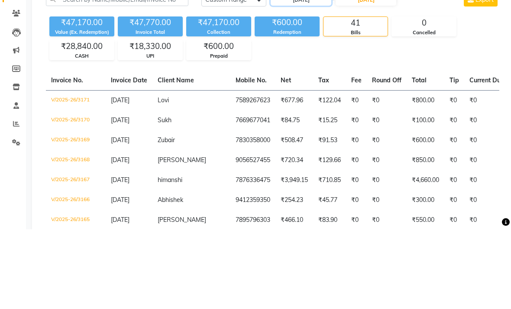
click at [301, 74] on input "[DATE]" at bounding box center [301, 80] width 61 height 12
select select "8"
select select "2025"
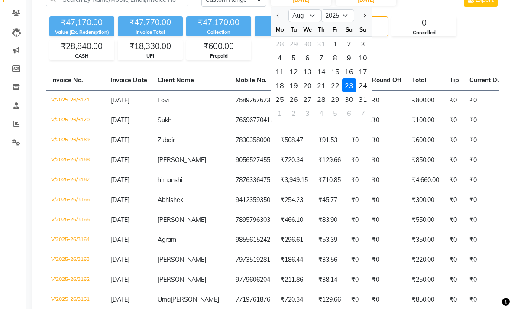
click at [363, 92] on div "24" at bounding box center [363, 85] width 14 height 14
type input "[DATE]"
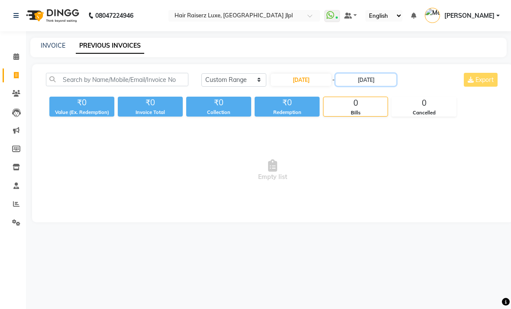
click at [367, 86] on input "[DATE]" at bounding box center [365, 80] width 61 height 12
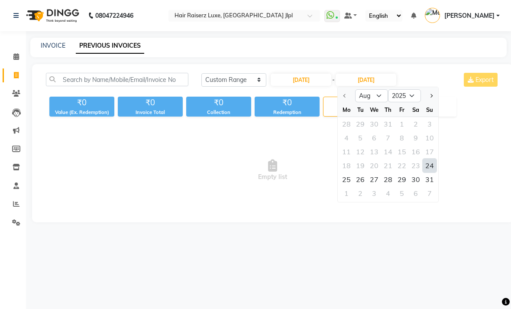
click at [434, 172] on div "24" at bounding box center [429, 165] width 14 height 14
type input "[DATE]"
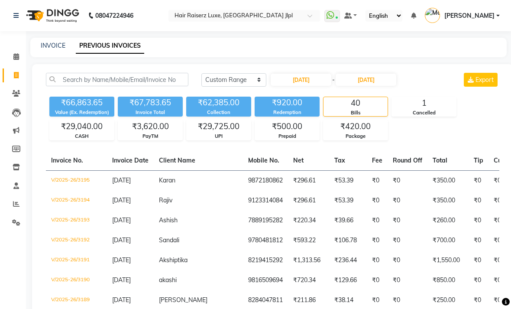
click at [429, 50] on div "INVOICE PREVIOUS INVOICES" at bounding box center [263, 45] width 466 height 9
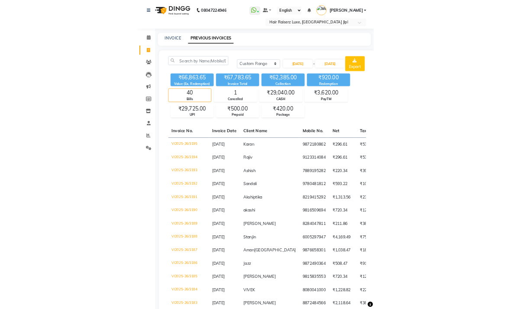
scroll to position [71, 0]
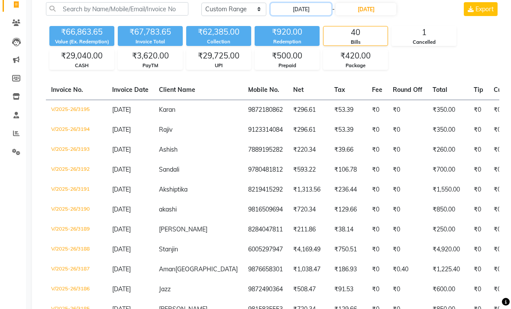
click at [323, 15] on input "[DATE]" at bounding box center [301, 9] width 61 height 12
select select "8"
select select "2025"
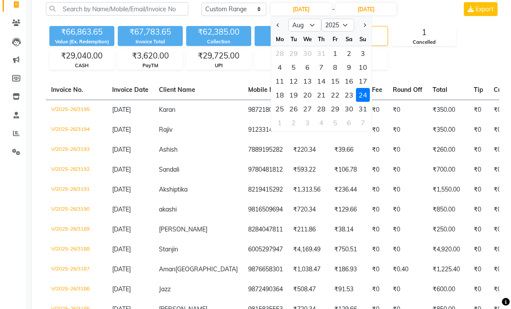
click at [282, 116] on div "25" at bounding box center [280, 109] width 14 height 14
type input "[DATE]"
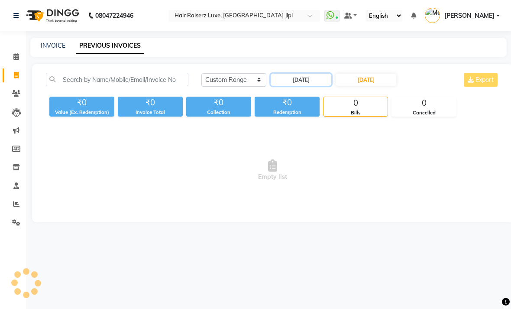
scroll to position [0, 0]
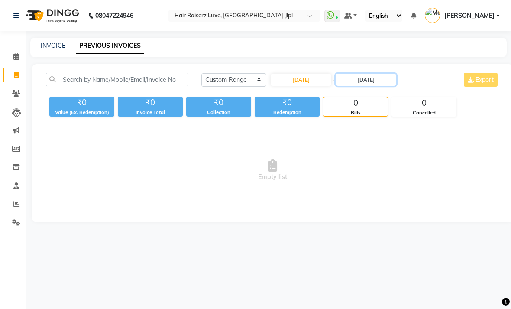
click at [380, 86] on input "[DATE]" at bounding box center [365, 80] width 61 height 12
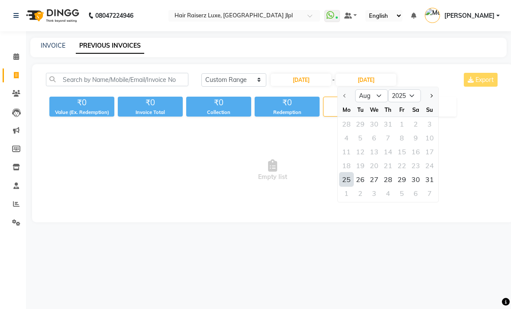
click at [352, 186] on div "25" at bounding box center [346, 179] width 14 height 14
type input "[DATE]"
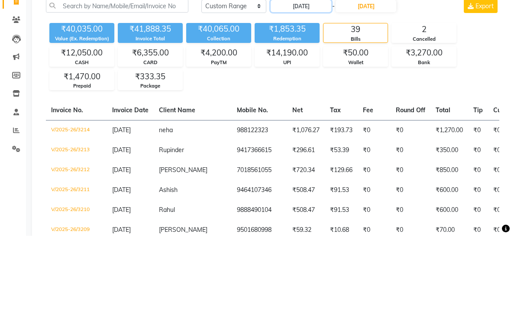
click at [315, 74] on input "[DATE]" at bounding box center [301, 80] width 61 height 12
select select "8"
select select "2025"
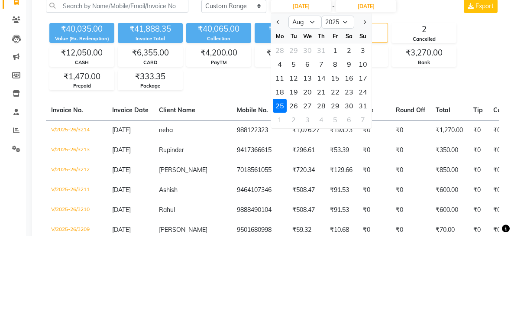
scroll to position [74, 0]
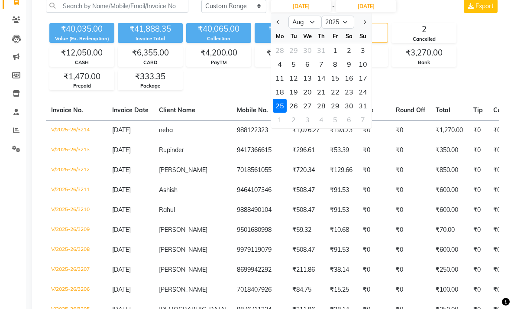
click at [297, 113] on div "26" at bounding box center [294, 106] width 14 height 14
type input "[DATE]"
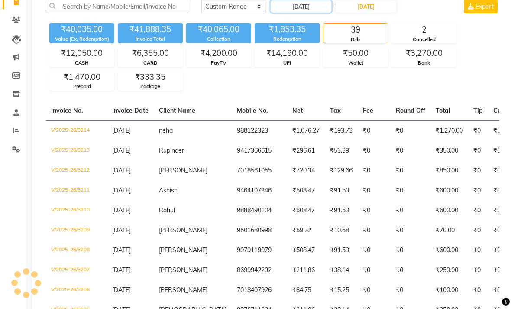
scroll to position [0, 0]
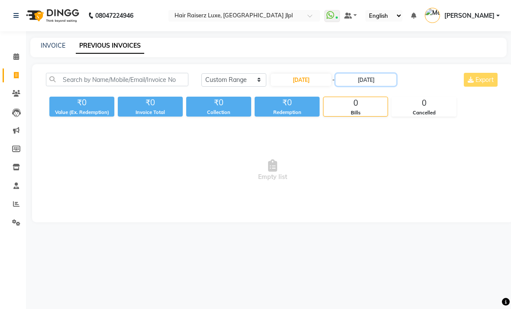
click at [382, 86] on input "[DATE]" at bounding box center [365, 80] width 61 height 12
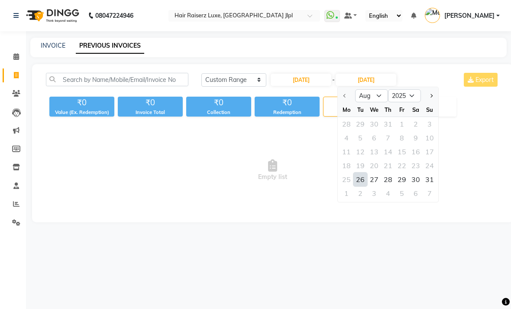
click at [363, 186] on div "26" at bounding box center [360, 179] width 14 height 14
type input "[DATE]"
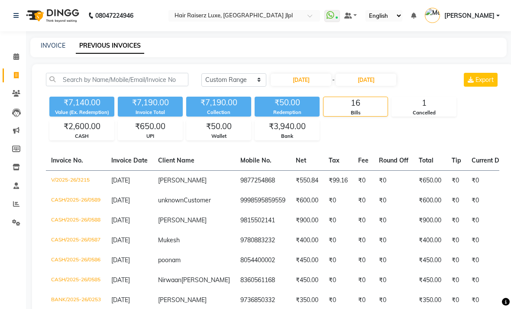
click at [424, 50] on div "INVOICE PREVIOUS INVOICES" at bounding box center [263, 45] width 466 height 9
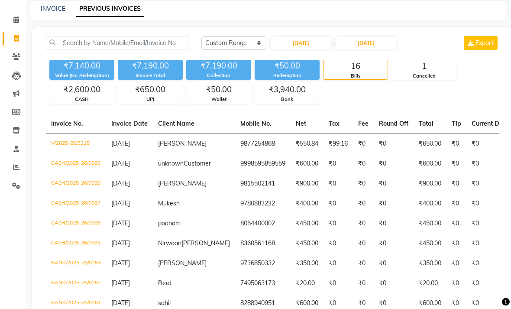
scroll to position [63, 0]
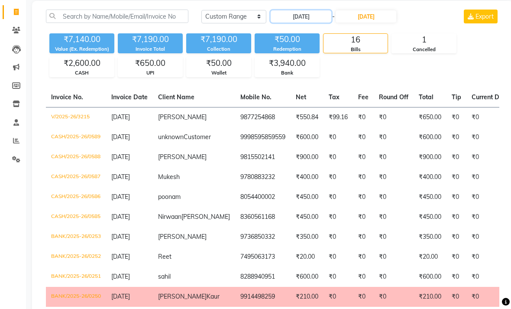
click at [309, 23] on input "[DATE]" at bounding box center [301, 16] width 61 height 12
select select "8"
select select "2025"
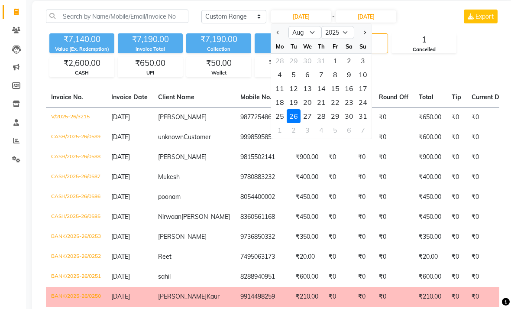
click at [310, 123] on div "27" at bounding box center [307, 116] width 14 height 14
type input "[DATE]"
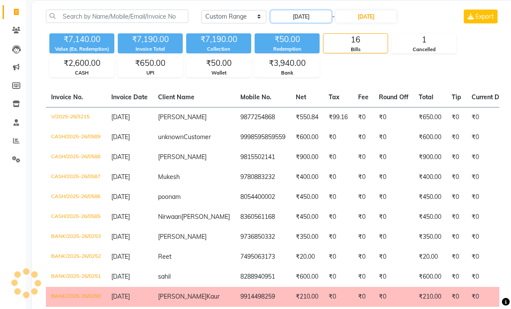
scroll to position [0, 0]
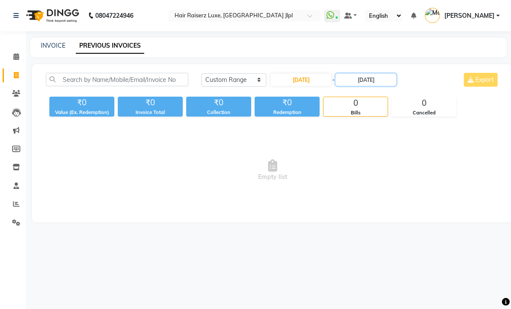
click at [374, 86] on input "[DATE]" at bounding box center [365, 80] width 61 height 12
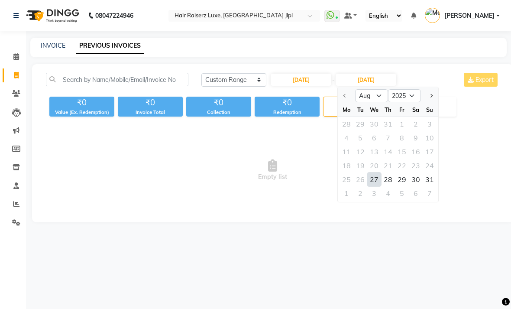
click at [375, 186] on div "27" at bounding box center [374, 179] width 14 height 14
type input "[DATE]"
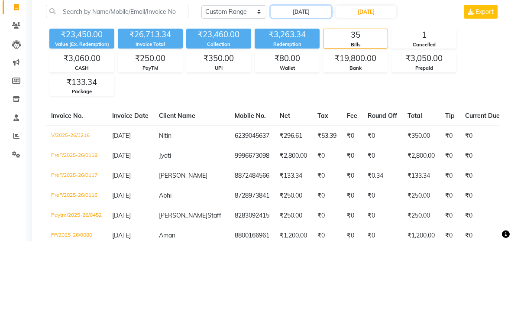
click at [316, 74] on input "[DATE]" at bounding box center [301, 80] width 61 height 12
select select "8"
select select "2025"
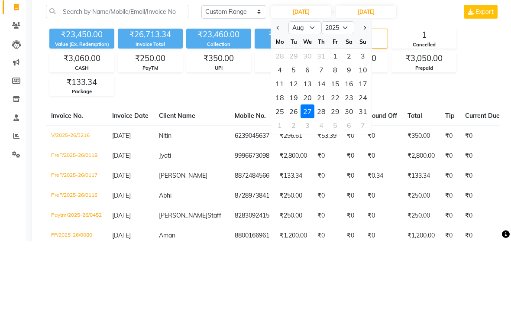
scroll to position [68, 0]
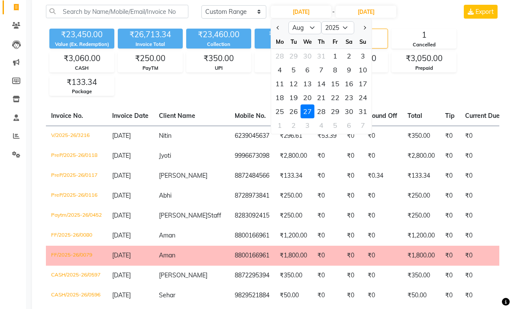
click at [322, 118] on div "28" at bounding box center [321, 111] width 14 height 14
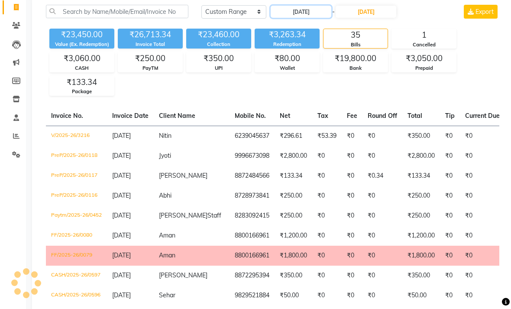
type input "[DATE]"
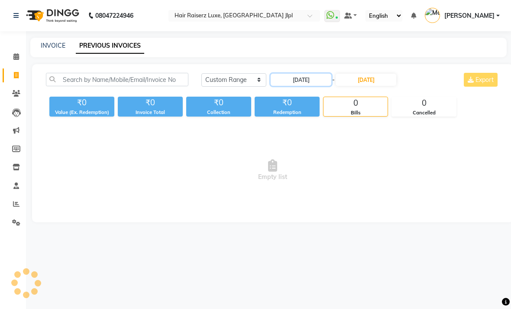
scroll to position [0, 0]
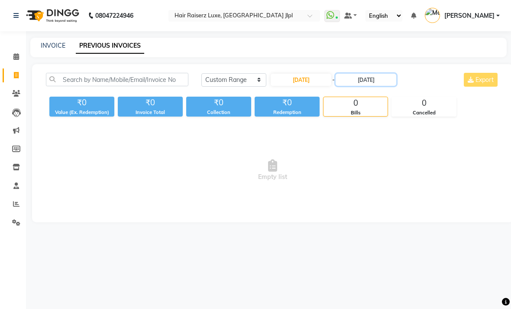
click at [370, 86] on input "[DATE]" at bounding box center [365, 80] width 61 height 12
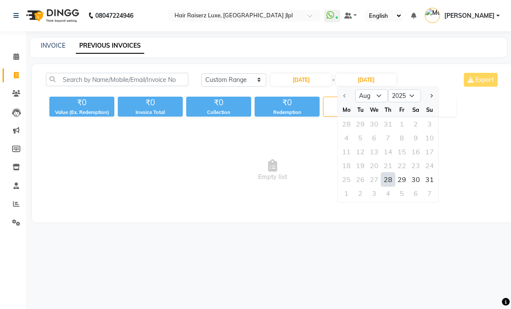
click at [390, 186] on div "28" at bounding box center [388, 179] width 14 height 14
type input "[DATE]"
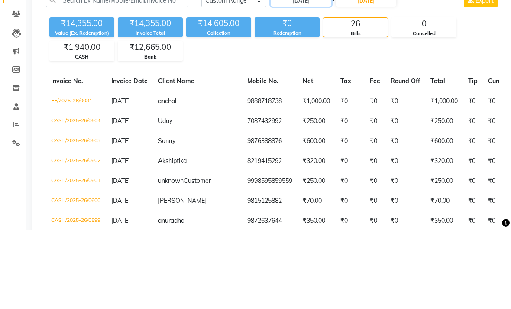
click at [323, 74] on input "[DATE]" at bounding box center [301, 80] width 61 height 12
select select "8"
select select "2025"
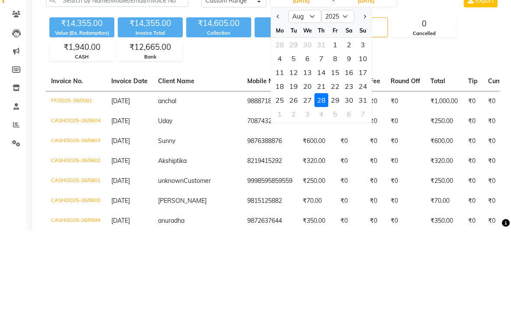
scroll to position [79, 0]
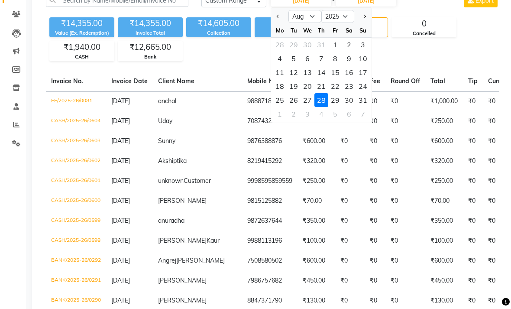
click at [338, 107] on div "29" at bounding box center [335, 100] width 14 height 14
type input "[DATE]"
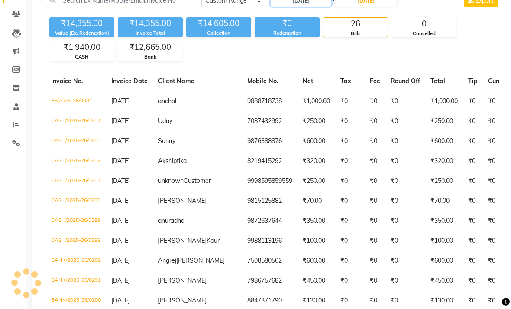
scroll to position [0, 0]
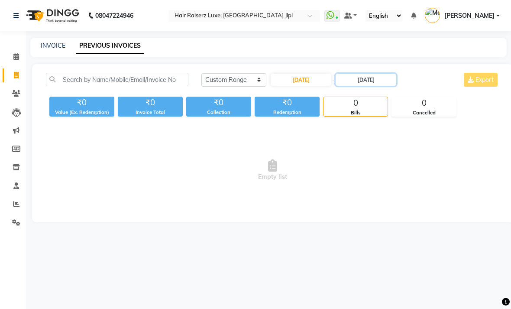
click at [380, 86] on input "[DATE]" at bounding box center [365, 80] width 61 height 12
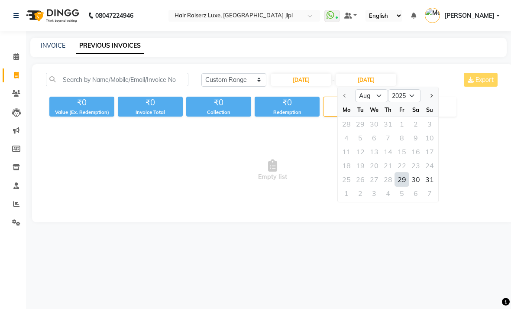
click at [404, 186] on div "29" at bounding box center [402, 179] width 14 height 14
type input "[DATE]"
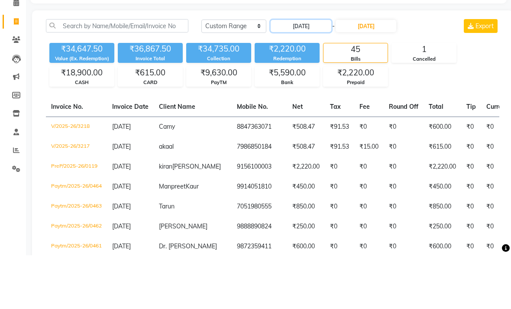
click at [312, 74] on input "[DATE]" at bounding box center [301, 80] width 61 height 12
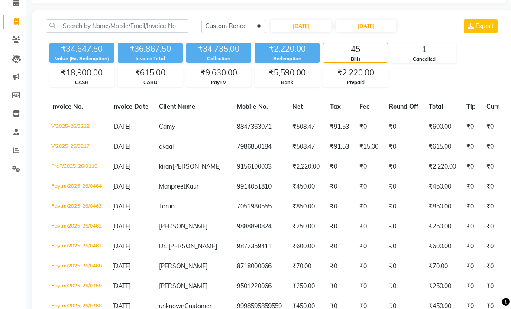
select select "8"
select select "2025"
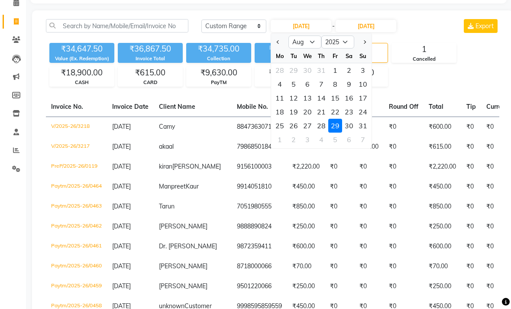
click at [352, 132] on div "30" at bounding box center [349, 126] width 14 height 14
type input "[DATE]"
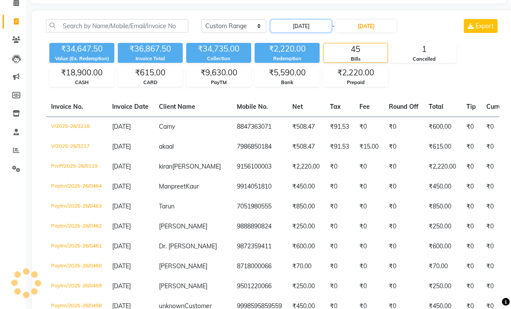
scroll to position [0, 0]
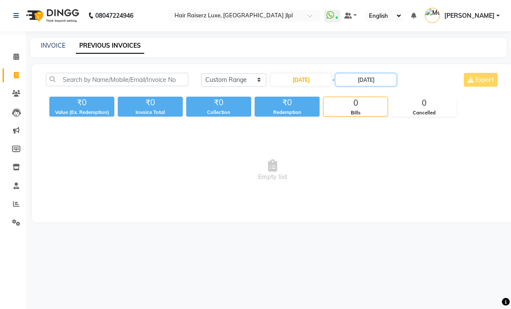
click at [383, 86] on input "[DATE]" at bounding box center [365, 80] width 61 height 12
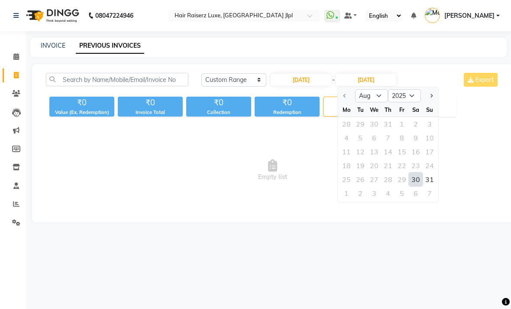
click at [416, 186] on div "30" at bounding box center [416, 179] width 14 height 14
type input "[DATE]"
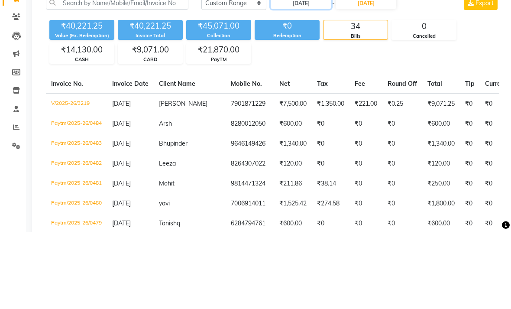
click at [313, 74] on input "[DATE]" at bounding box center [301, 80] width 61 height 12
select select "8"
select select "2025"
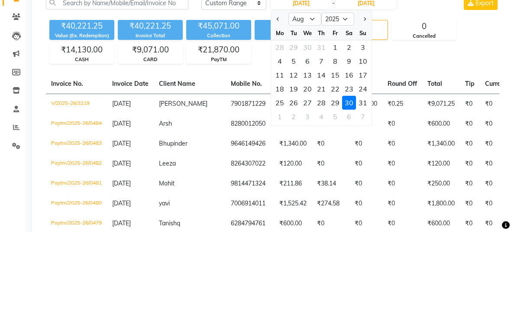
scroll to position [77, 0]
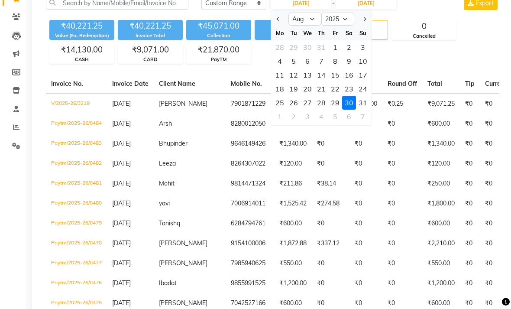
click at [364, 110] on div "31" at bounding box center [363, 103] width 14 height 14
type input "[DATE]"
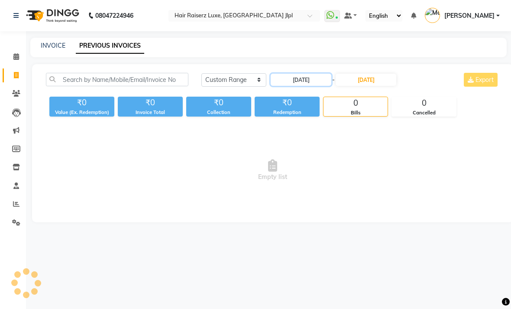
scroll to position [0, 0]
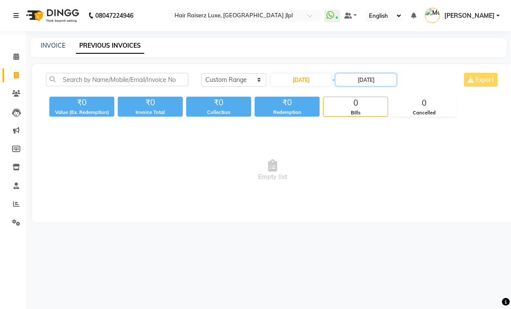
click at [383, 86] on input "[DATE]" at bounding box center [365, 80] width 61 height 12
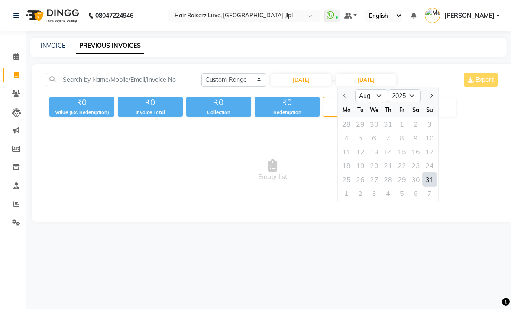
click at [428, 186] on div "31" at bounding box center [429, 179] width 14 height 14
type input "[DATE]"
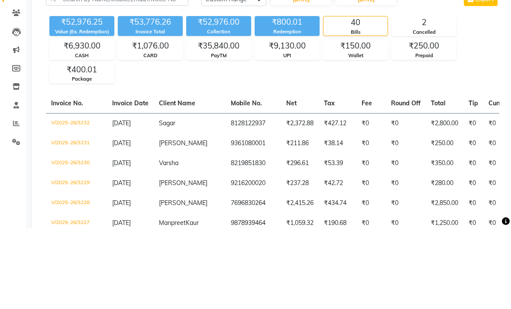
scroll to position [81, 0]
